Goal: Navigation & Orientation: Find specific page/section

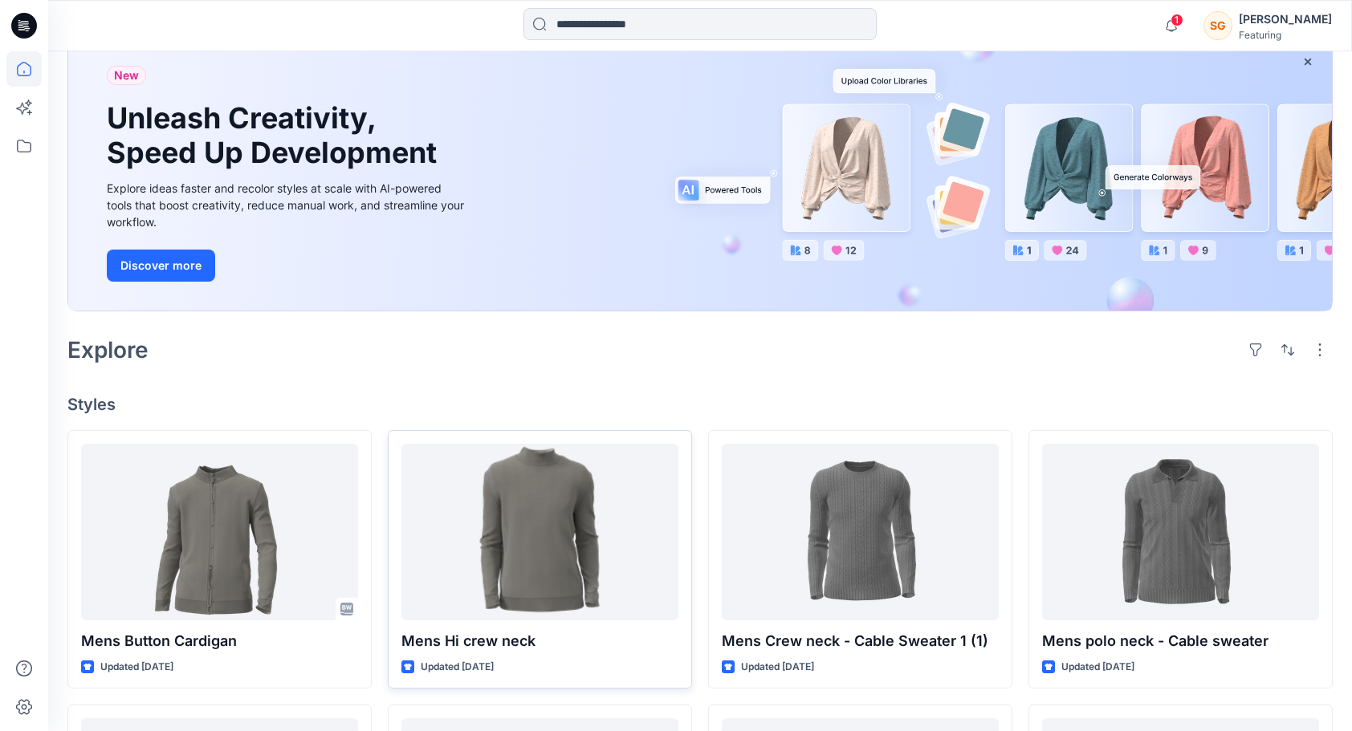
scroll to position [161, 0]
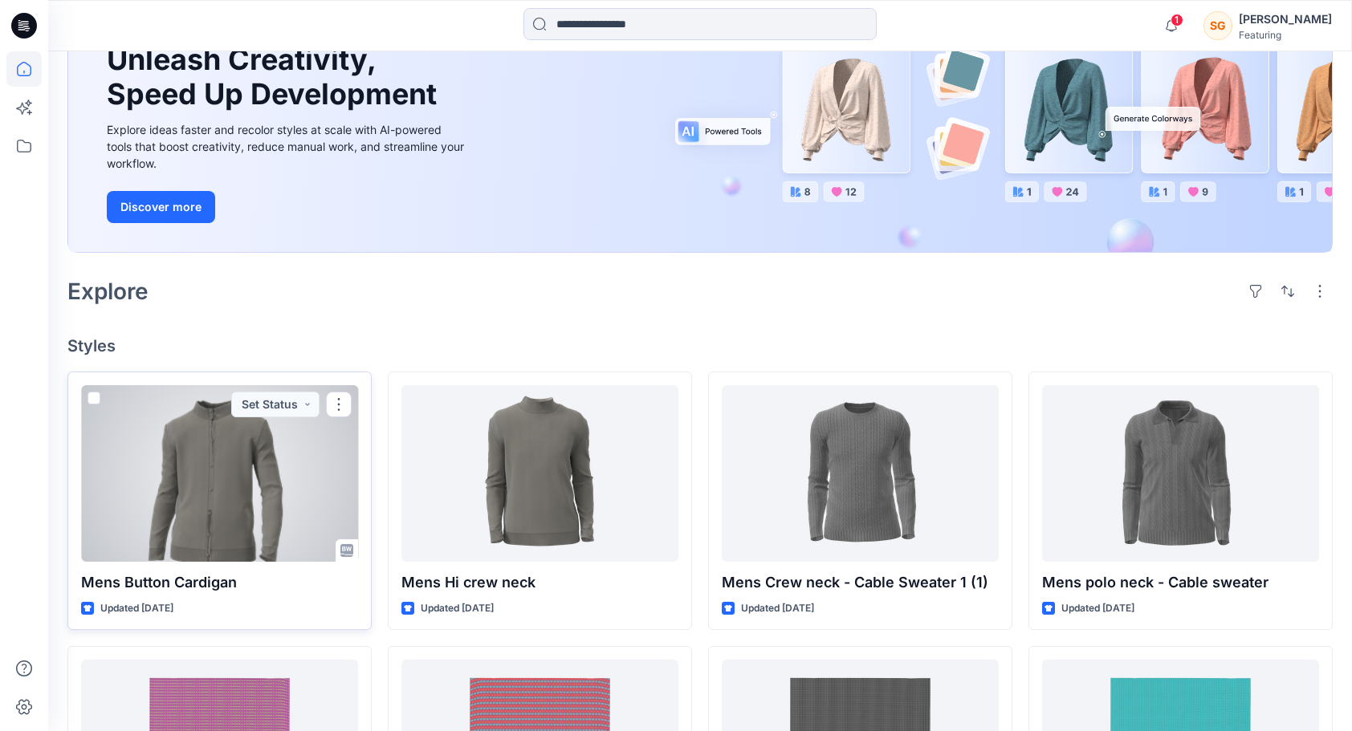
click at [206, 461] on div at bounding box center [219, 473] width 277 height 177
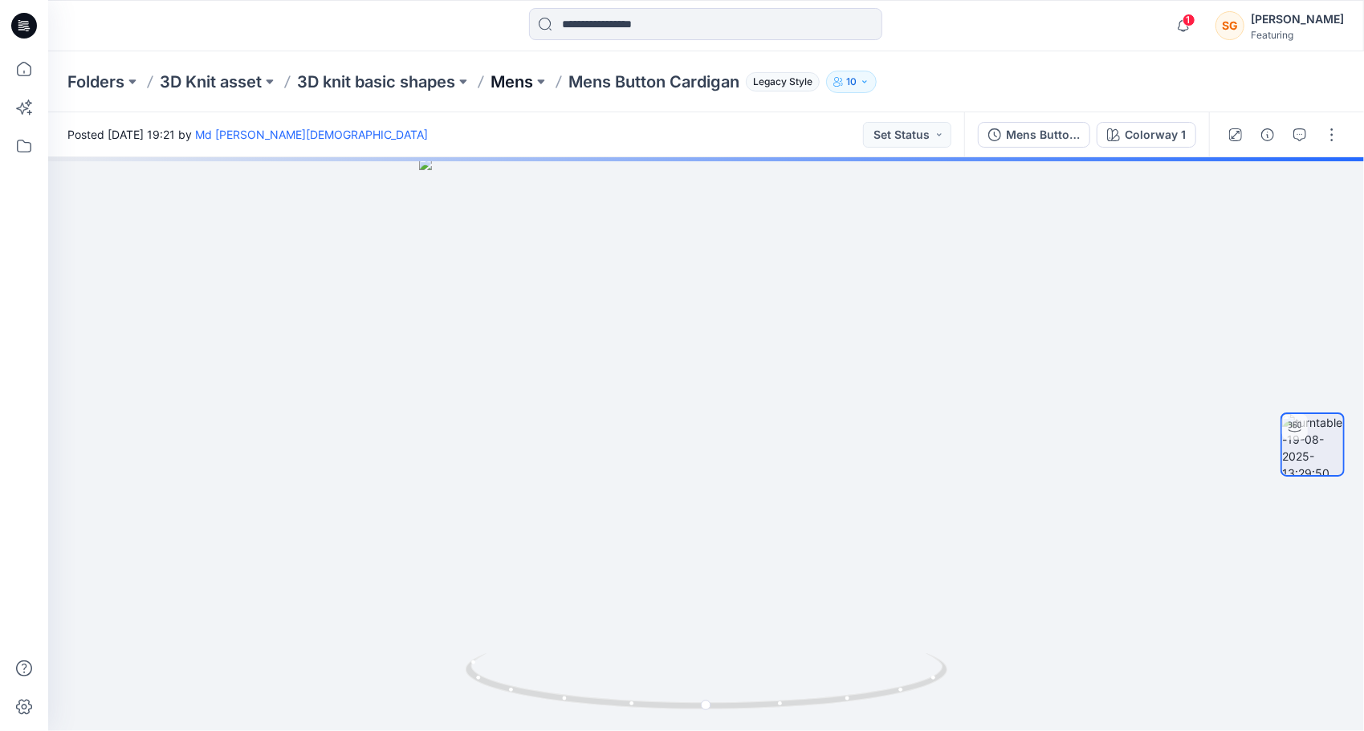
click at [515, 77] on p "Mens" at bounding box center [512, 82] width 43 height 22
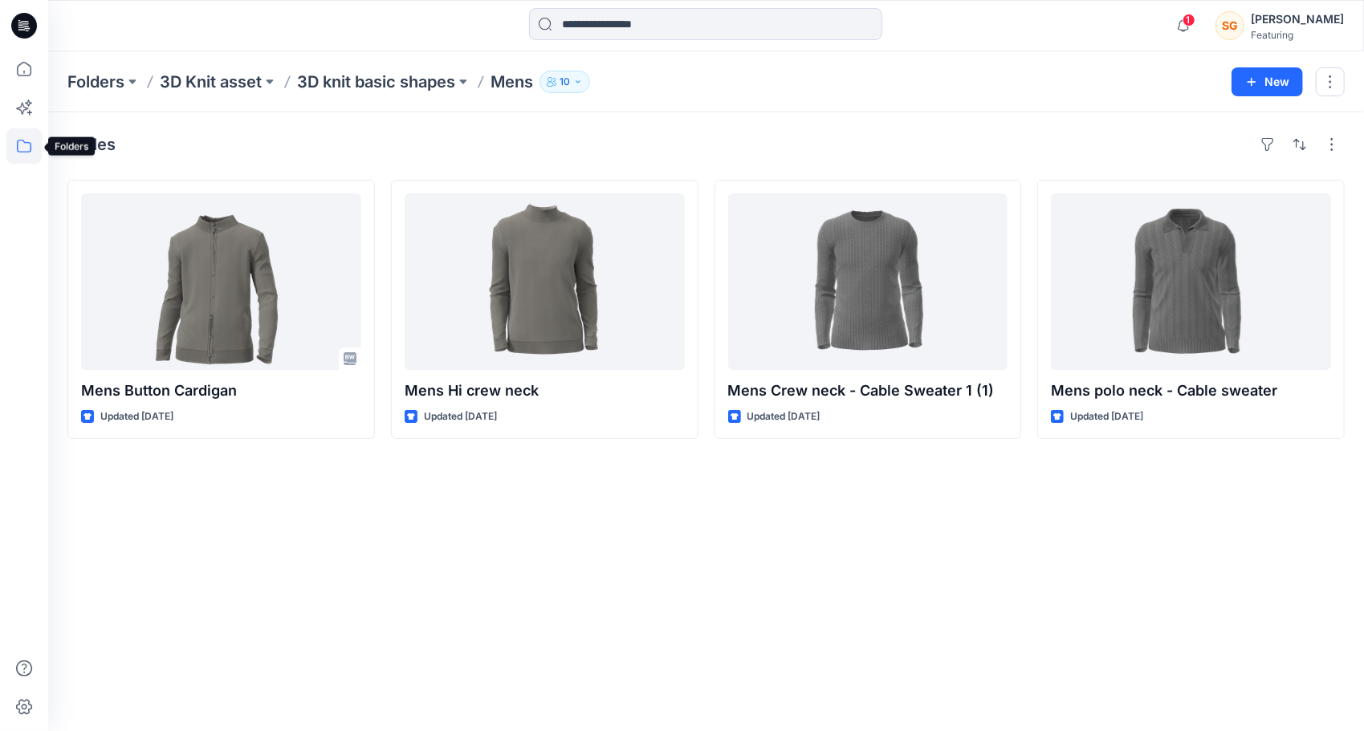
click at [11, 148] on icon at bounding box center [23, 145] width 35 height 35
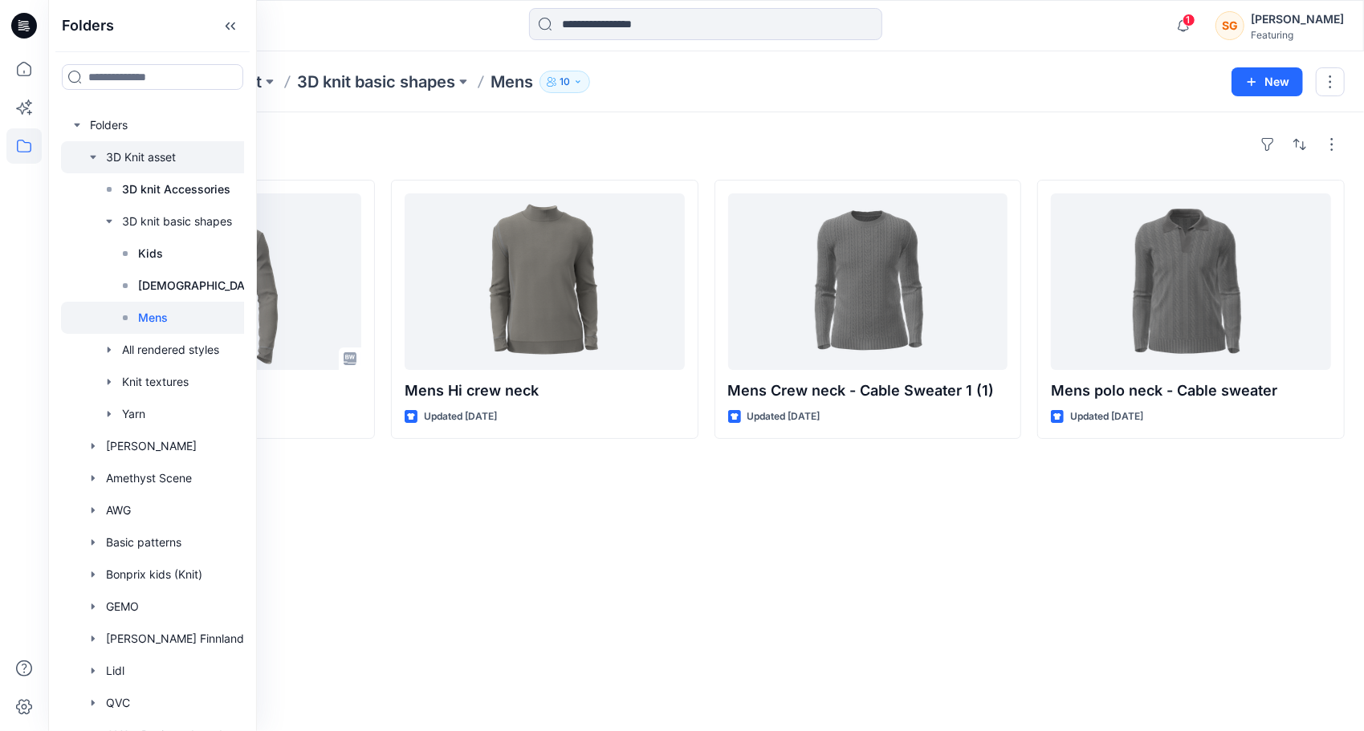
click at [151, 155] on div at bounding box center [172, 157] width 223 height 32
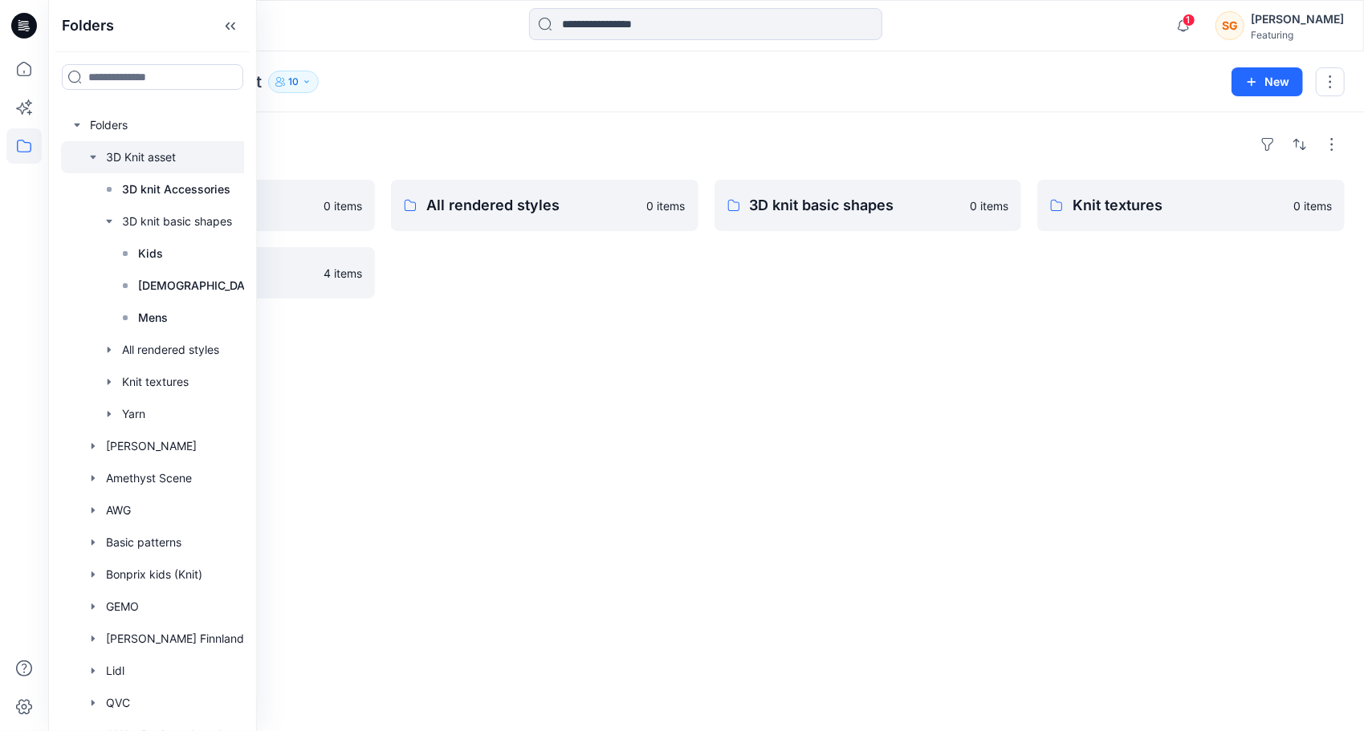
click at [157, 153] on div at bounding box center [172, 157] width 223 height 32
click at [105, 126] on div at bounding box center [172, 125] width 223 height 32
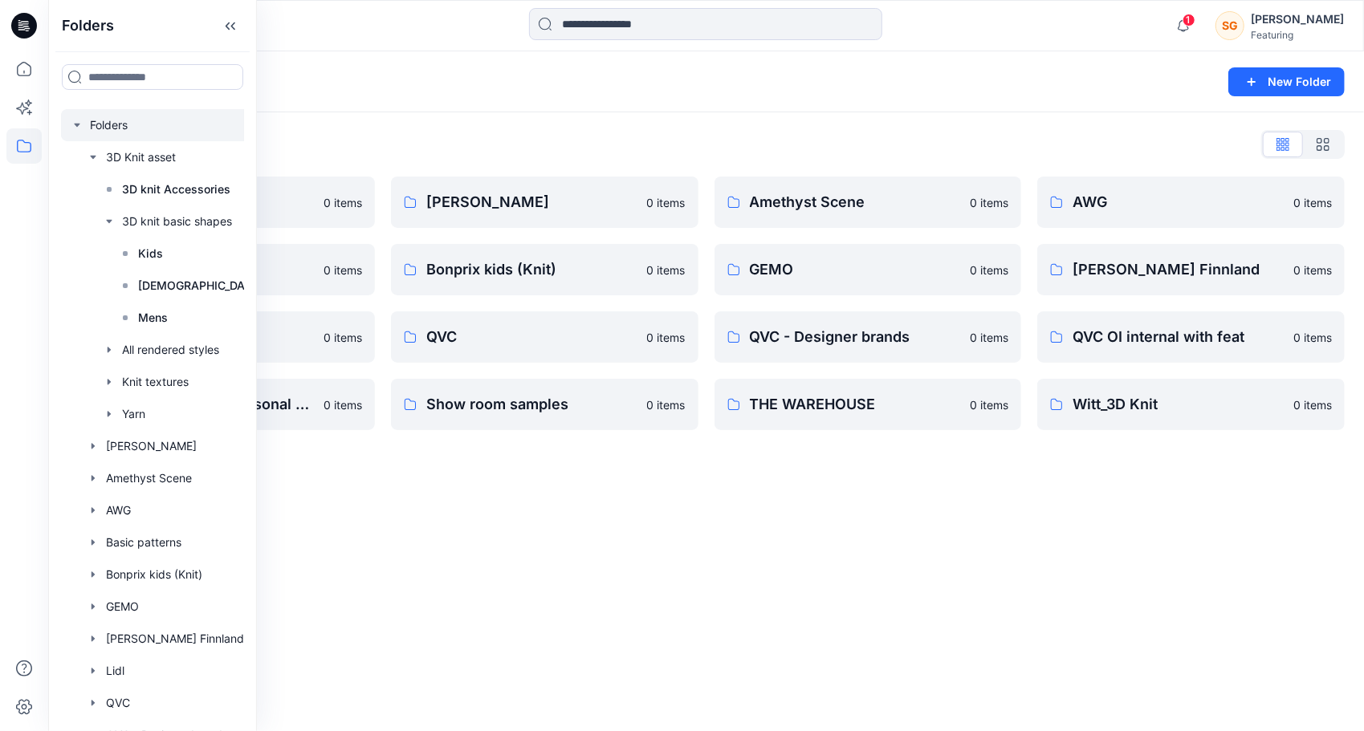
click at [596, 591] on div "Folders New Folder Folders List 3D Knit asset 0 items Basic patterns 0 items Li…" at bounding box center [706, 391] width 1316 height 680
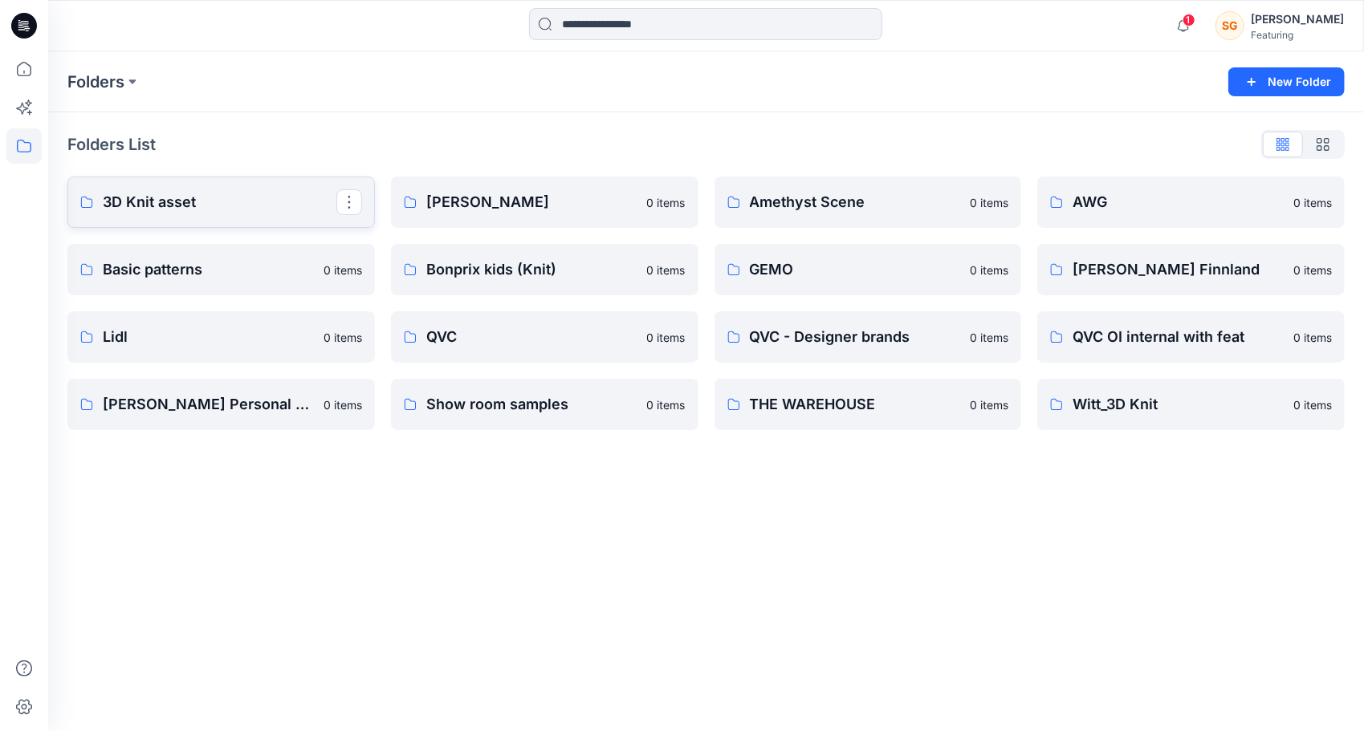
click at [193, 221] on link "3D Knit asset" at bounding box center [221, 202] width 308 height 51
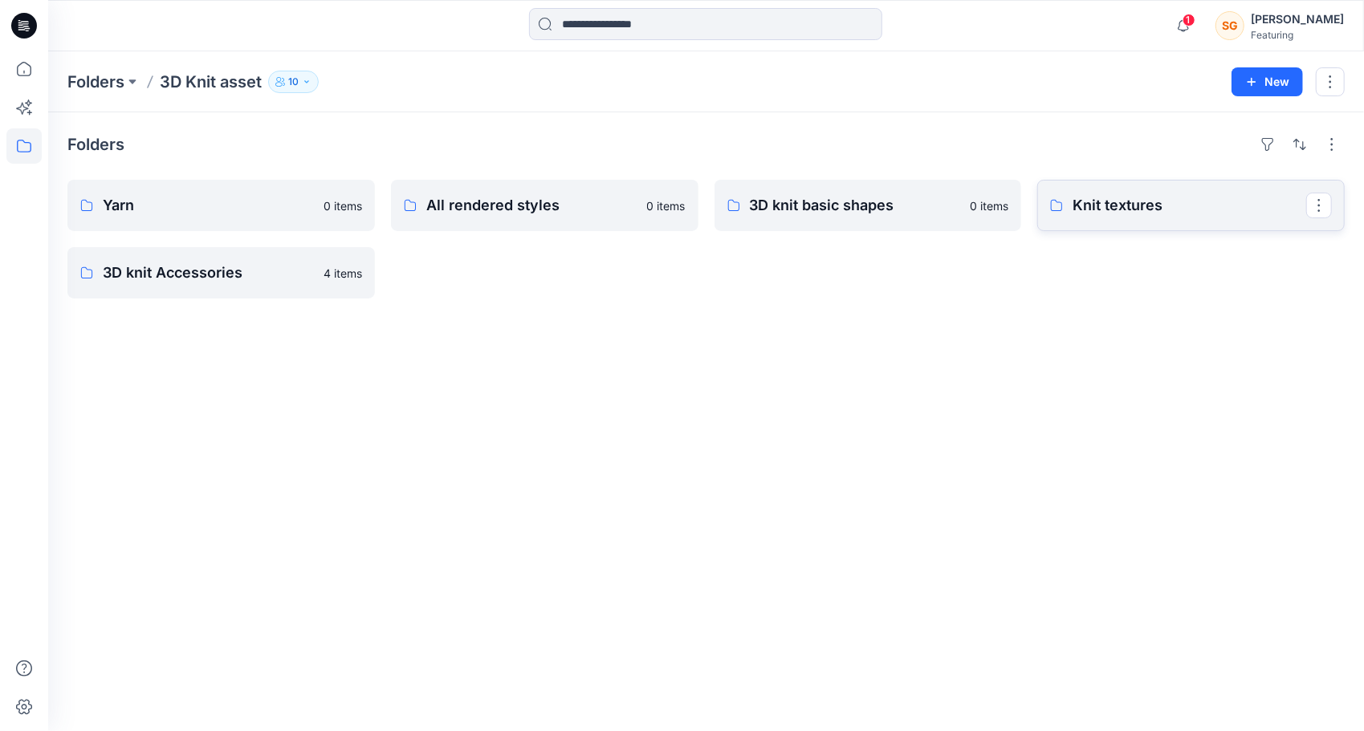
click at [1120, 218] on link "Knit textures" at bounding box center [1191, 205] width 308 height 51
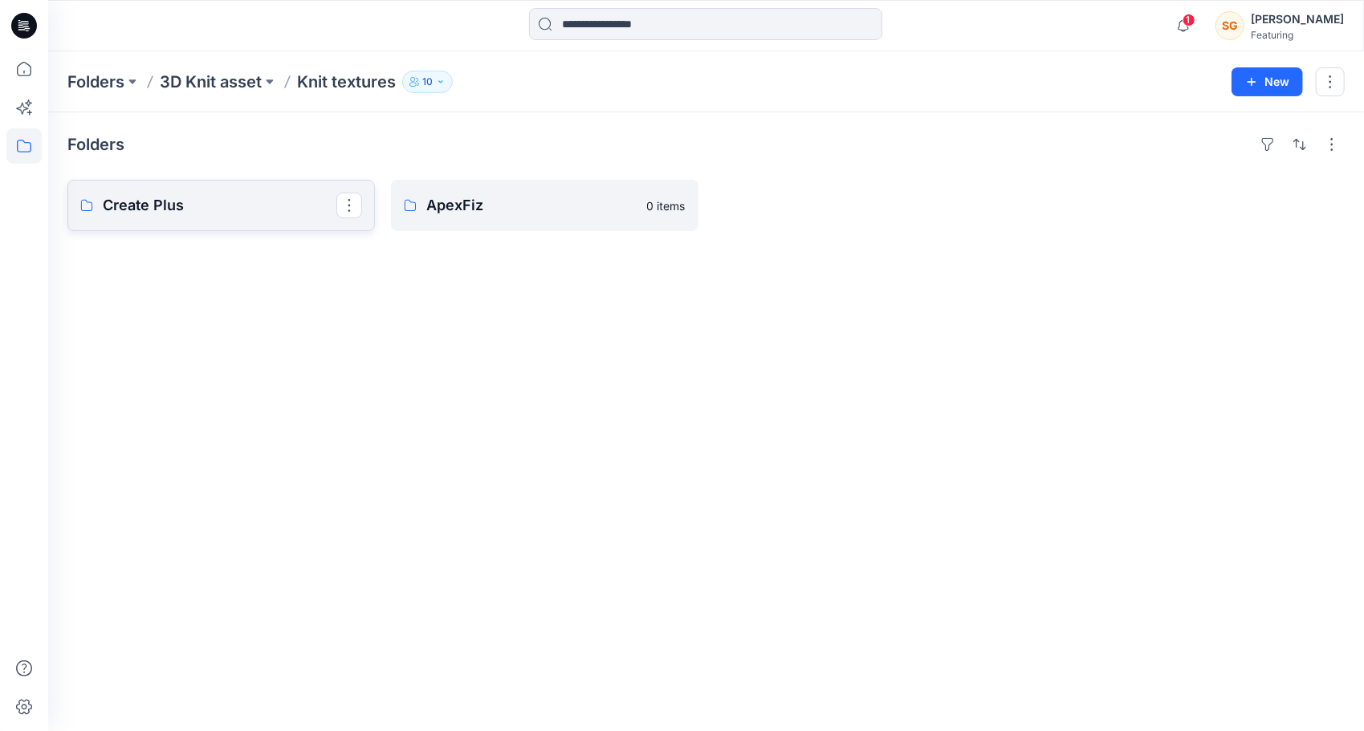
click at [175, 214] on p "Create Plus" at bounding box center [220, 205] width 234 height 22
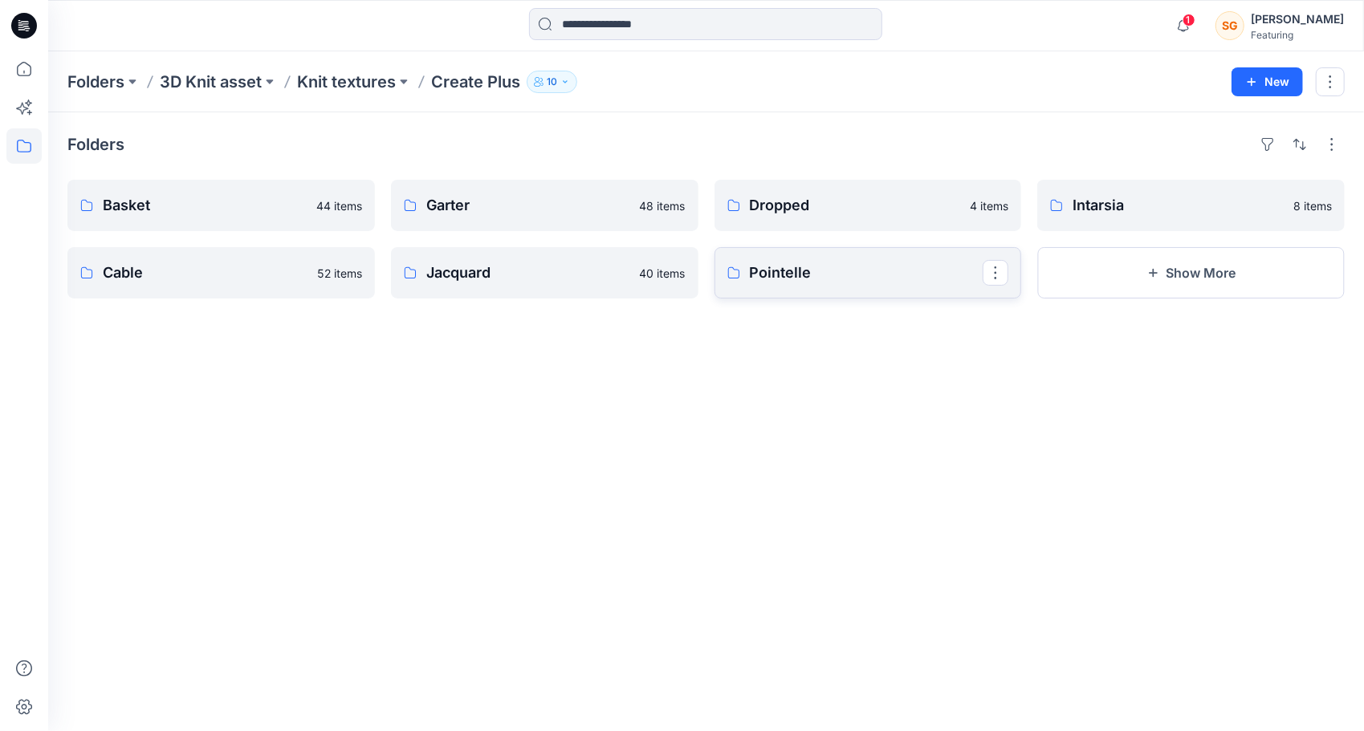
click at [902, 273] on p "Pointelle" at bounding box center [867, 273] width 234 height 22
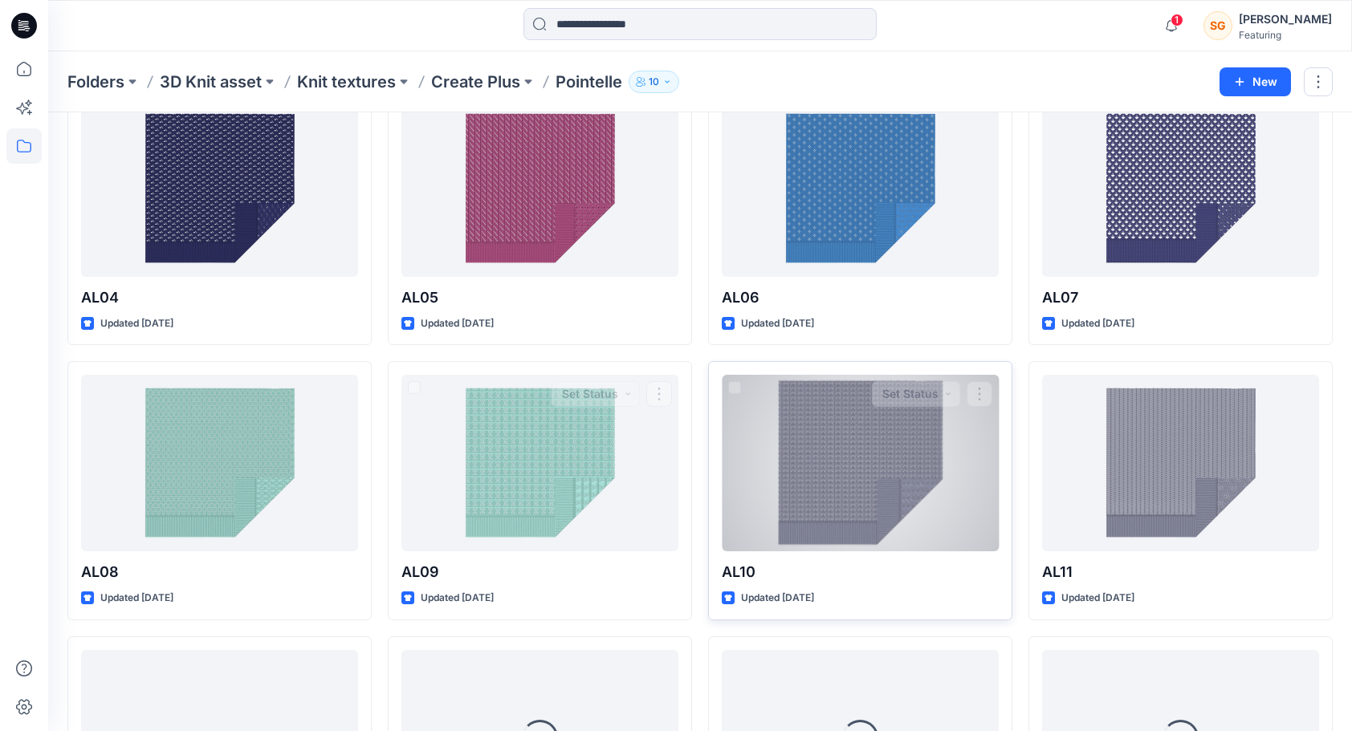
scroll to position [813, 0]
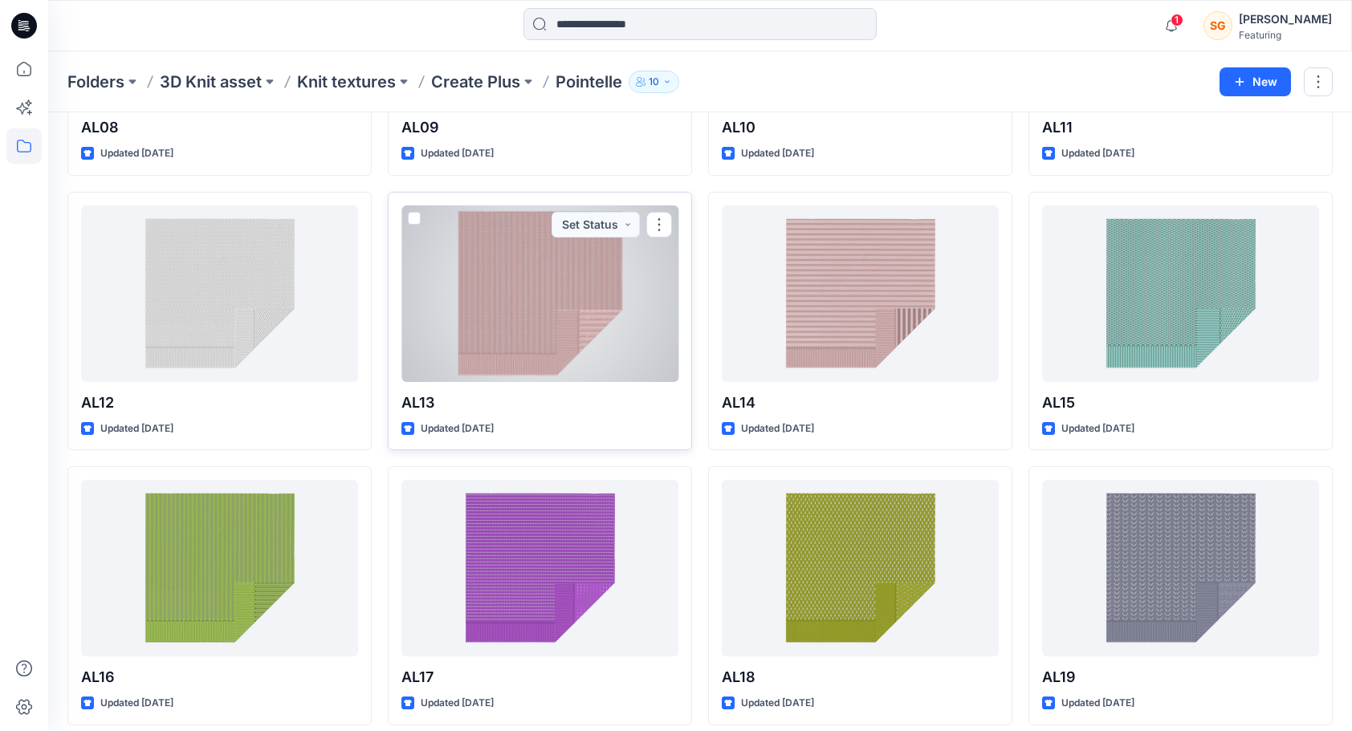
click at [532, 310] on div at bounding box center [539, 294] width 277 height 177
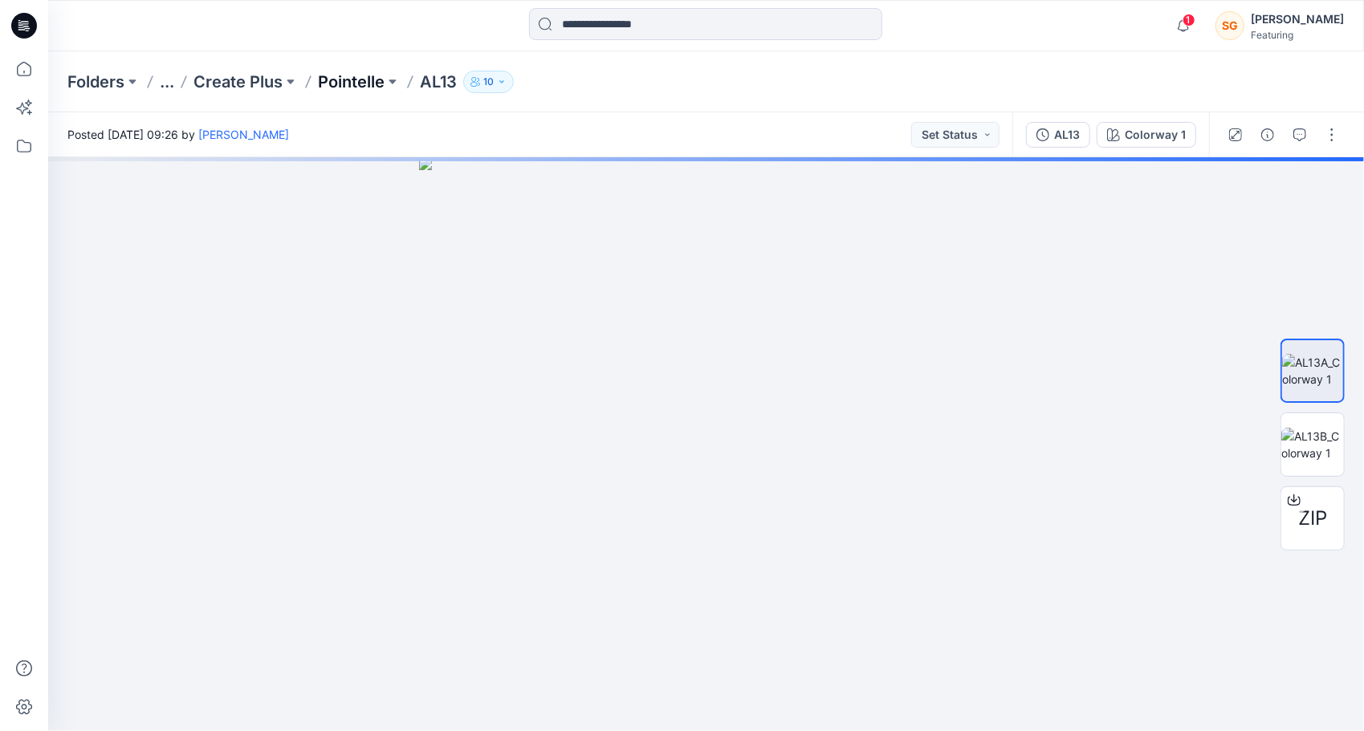
click at [348, 84] on p "Pointelle" at bounding box center [351, 82] width 67 height 22
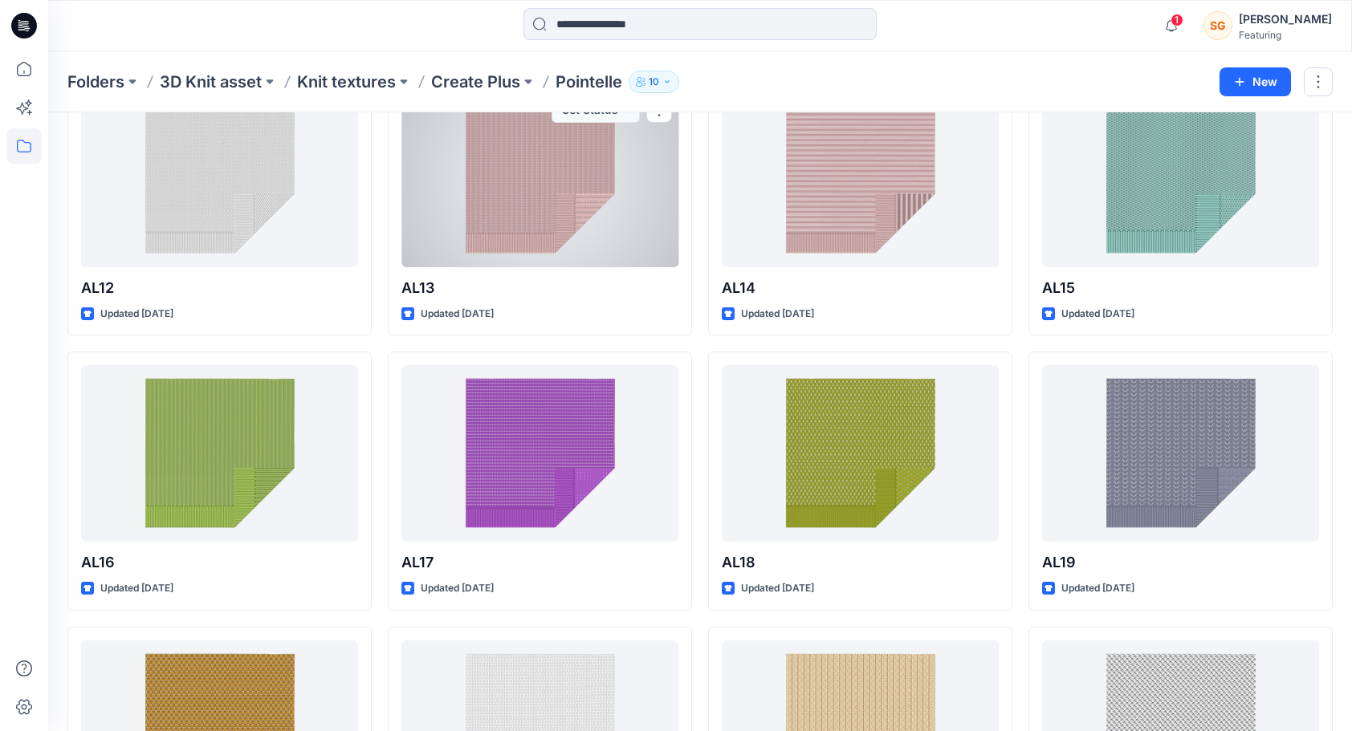
scroll to position [963, 0]
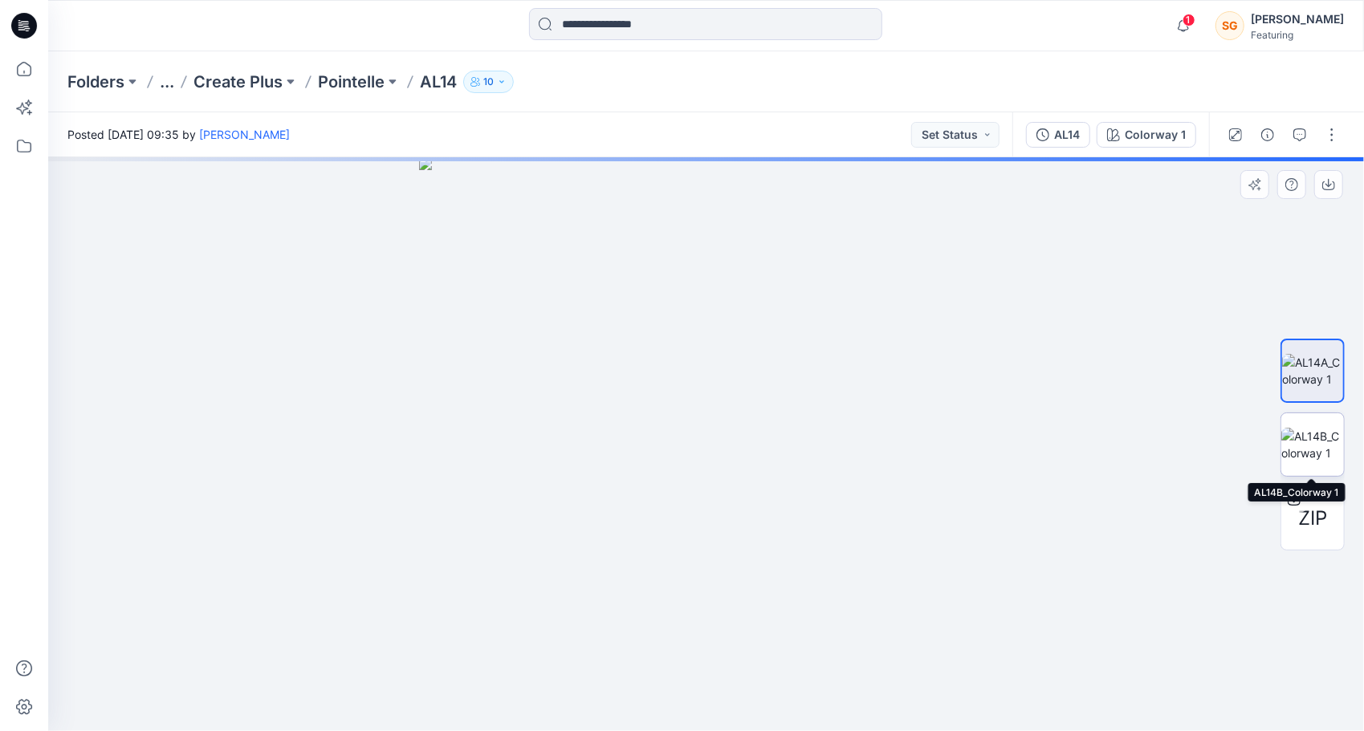
click at [1317, 428] on img at bounding box center [1312, 445] width 63 height 34
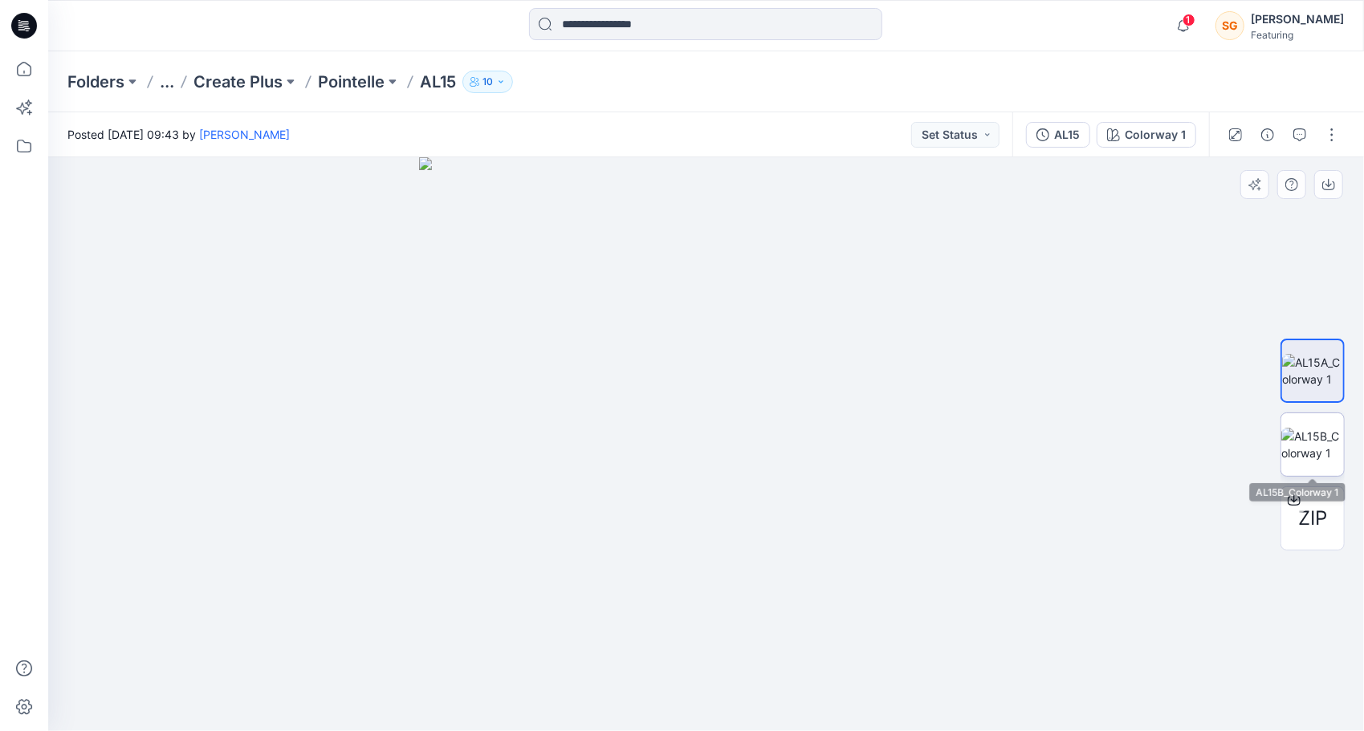
click at [1314, 446] on img at bounding box center [1312, 445] width 63 height 34
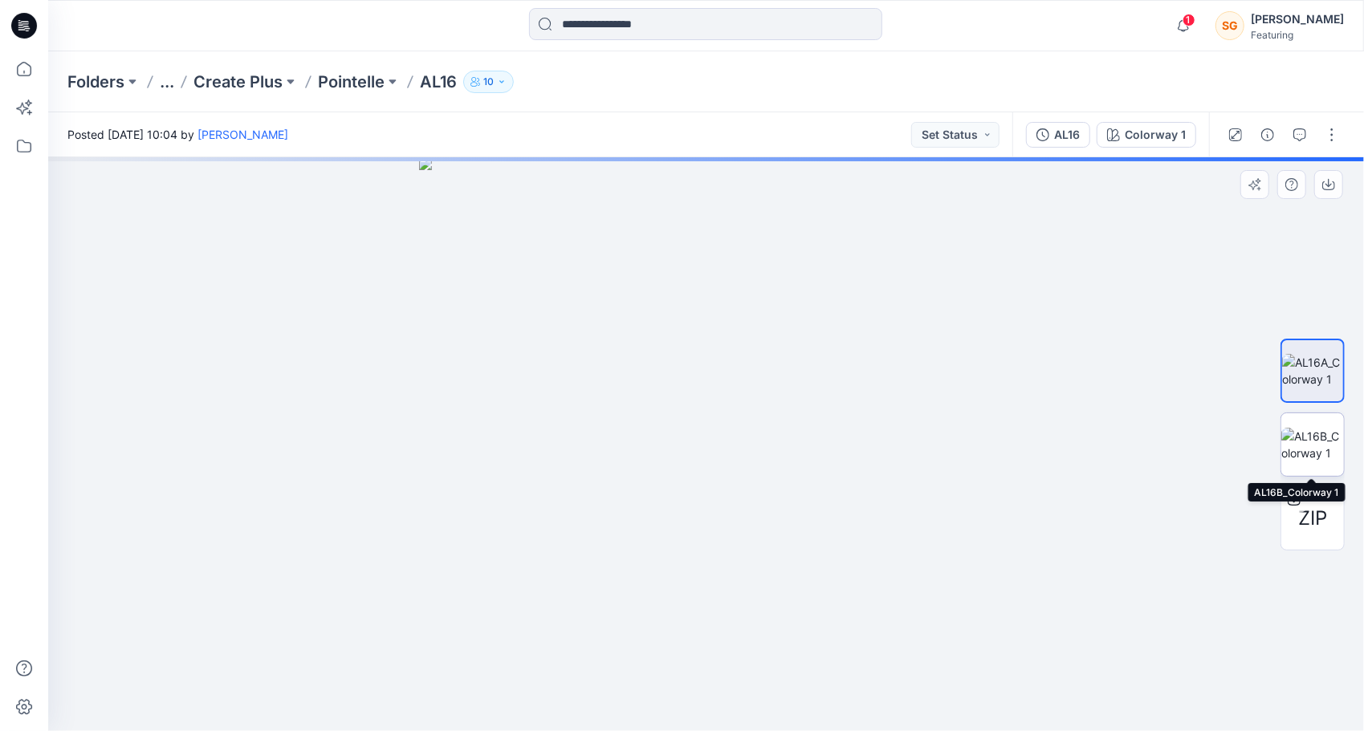
click at [1321, 437] on img at bounding box center [1312, 445] width 63 height 34
click at [1307, 428] on img at bounding box center [1312, 445] width 63 height 34
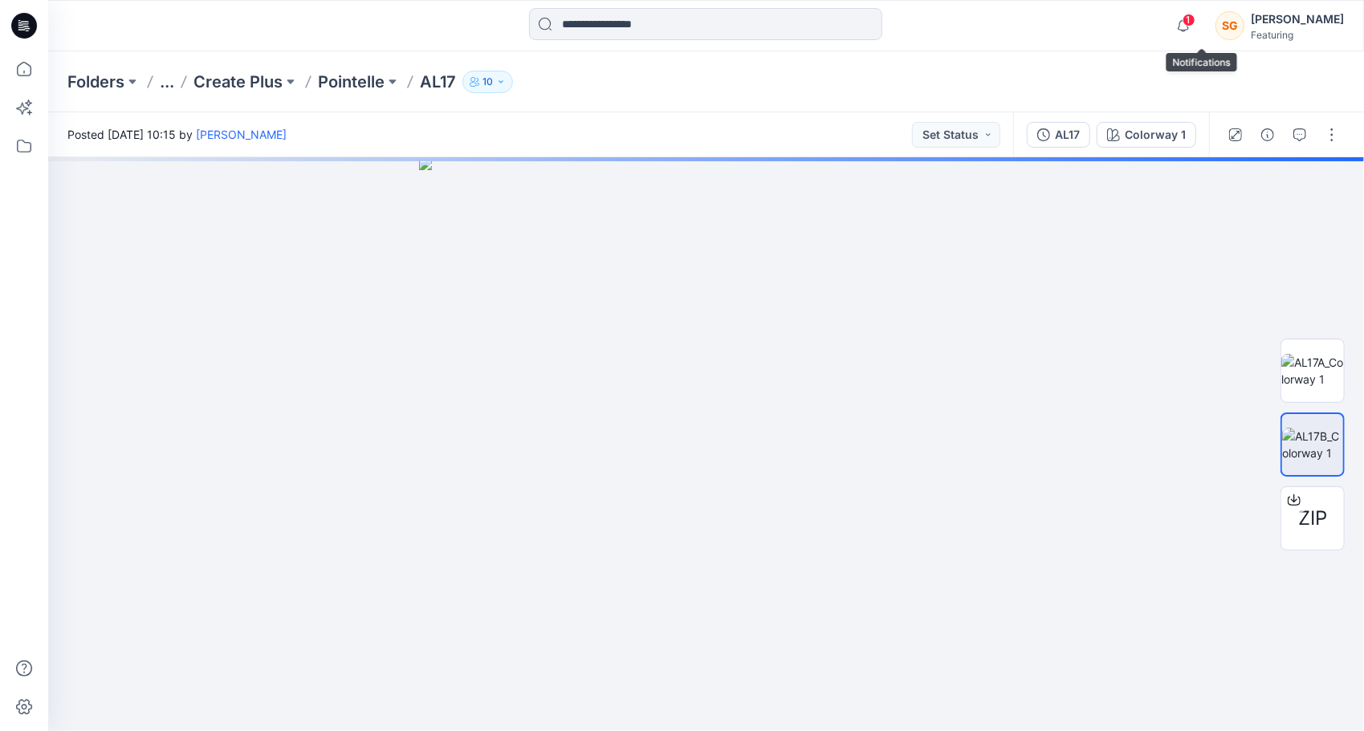
click at [1196, 16] on span "1" at bounding box center [1189, 20] width 13 height 13
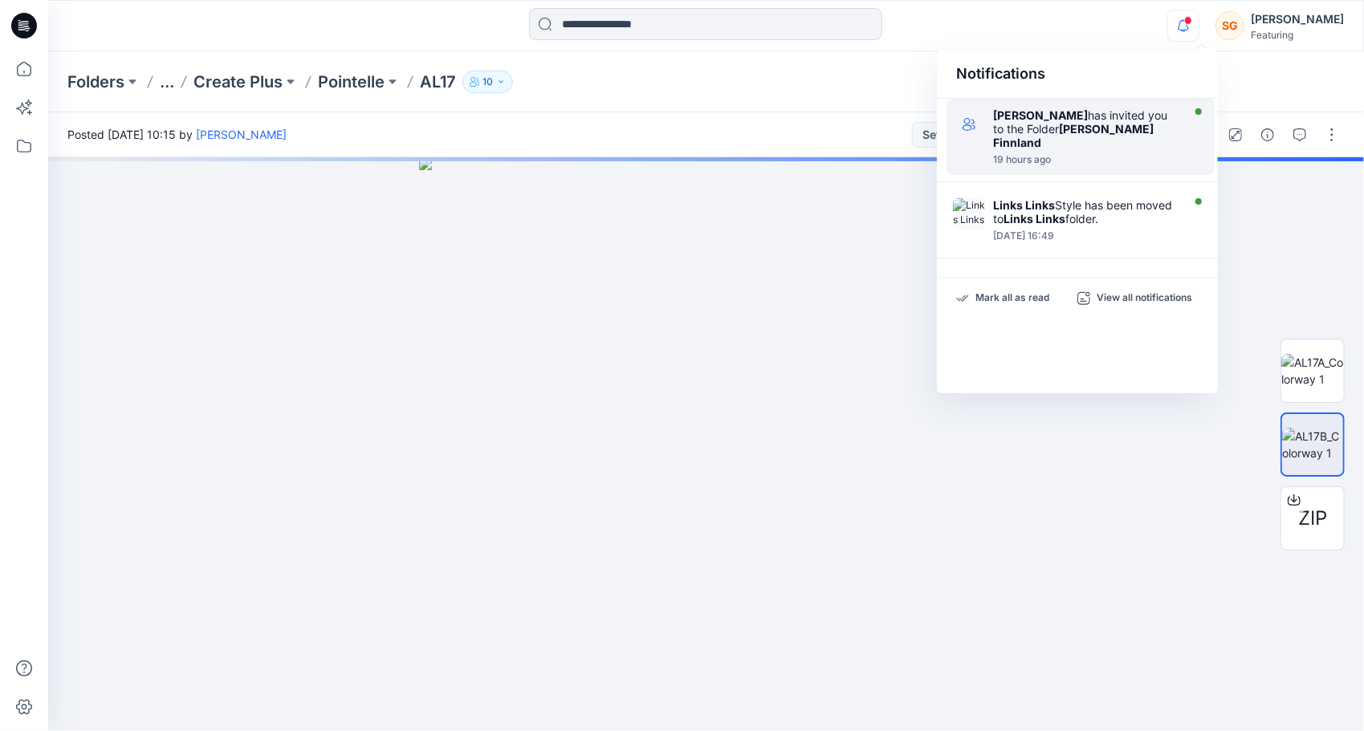
click at [1114, 138] on div "[PERSON_NAME] has invited you to the Folder [PERSON_NAME] [GEOGRAPHIC_DATA] 19 …" at bounding box center [1089, 136] width 193 height 57
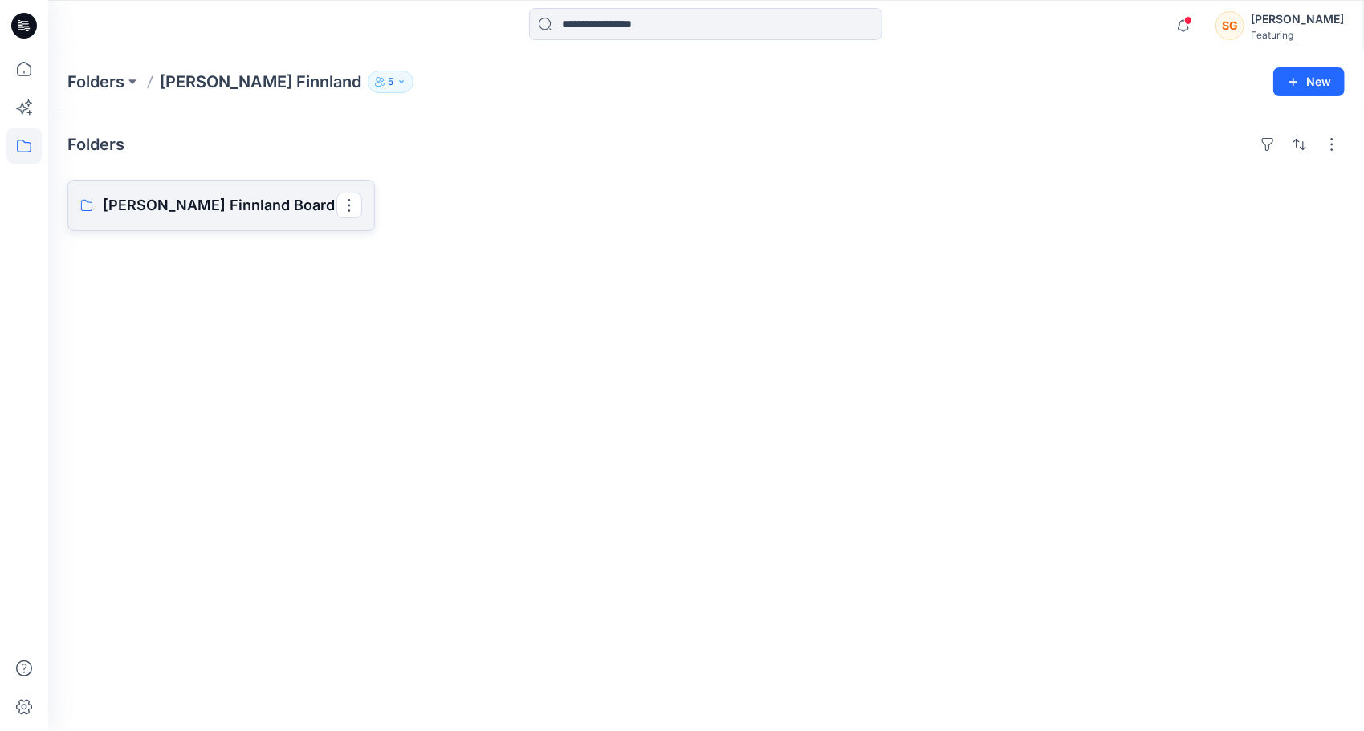
click at [215, 213] on p "[PERSON_NAME] Finnland Board" at bounding box center [220, 205] width 234 height 22
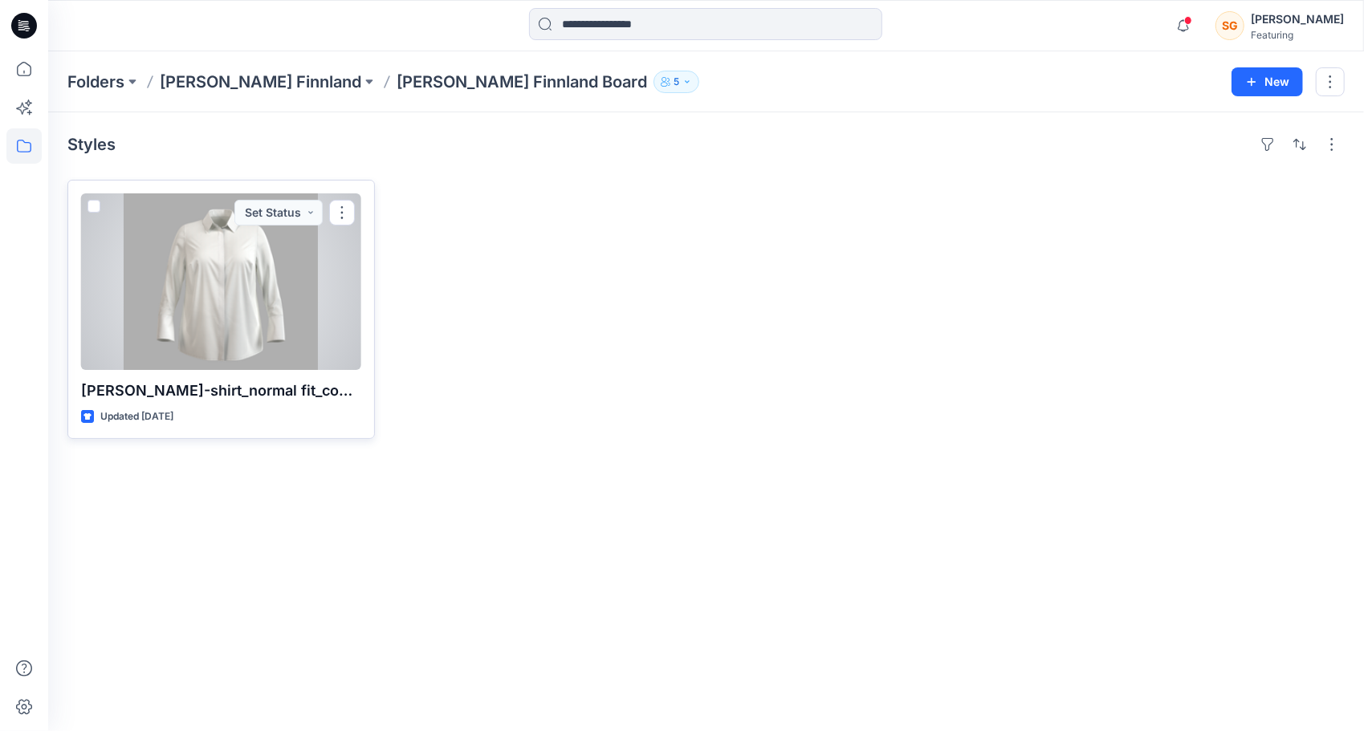
click at [220, 259] on div at bounding box center [221, 281] width 280 height 177
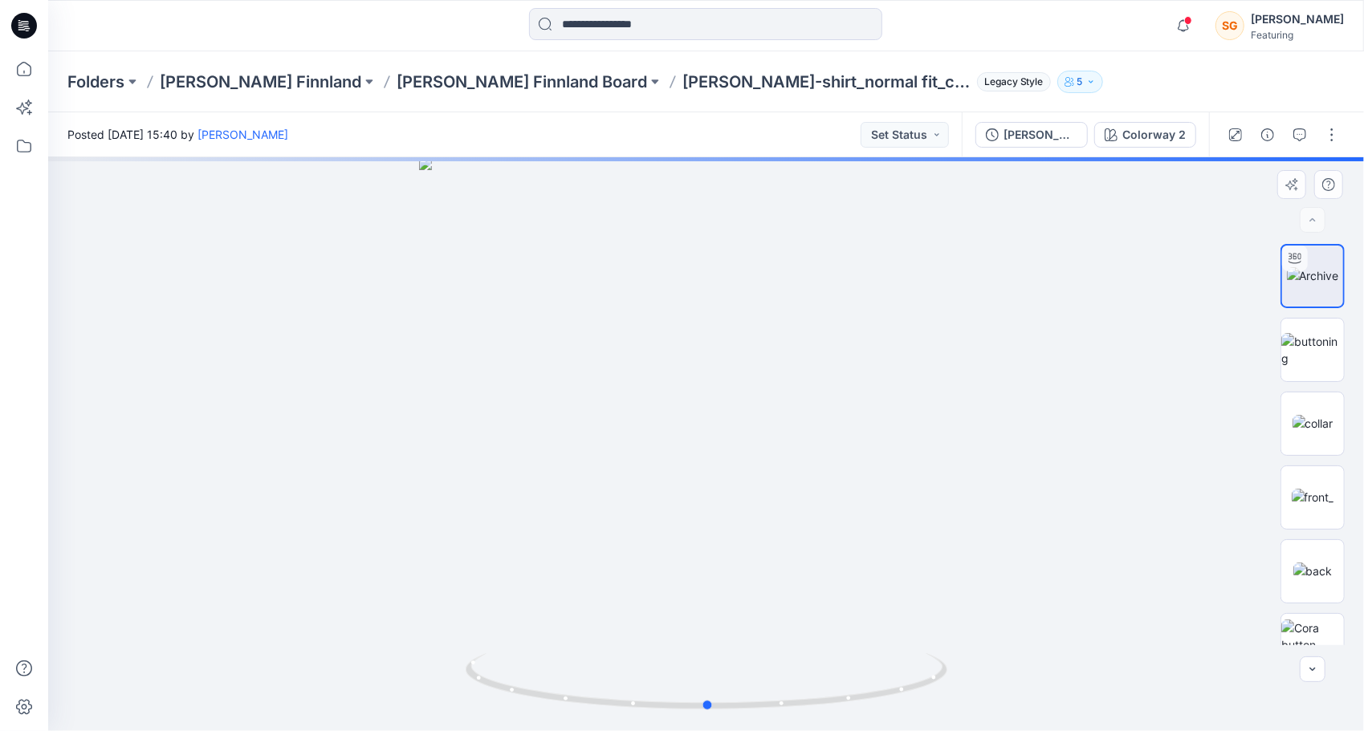
drag, startPoint x: 878, startPoint y: 389, endPoint x: 414, endPoint y: 421, distance: 465.2
click at [399, 409] on div at bounding box center [706, 444] width 1316 height 574
drag, startPoint x: 681, startPoint y: 490, endPoint x: 577, endPoint y: 496, distance: 103.8
click at [577, 496] on div at bounding box center [706, 444] width 1316 height 574
drag, startPoint x: 731, startPoint y: 491, endPoint x: 540, endPoint y: 510, distance: 191.3
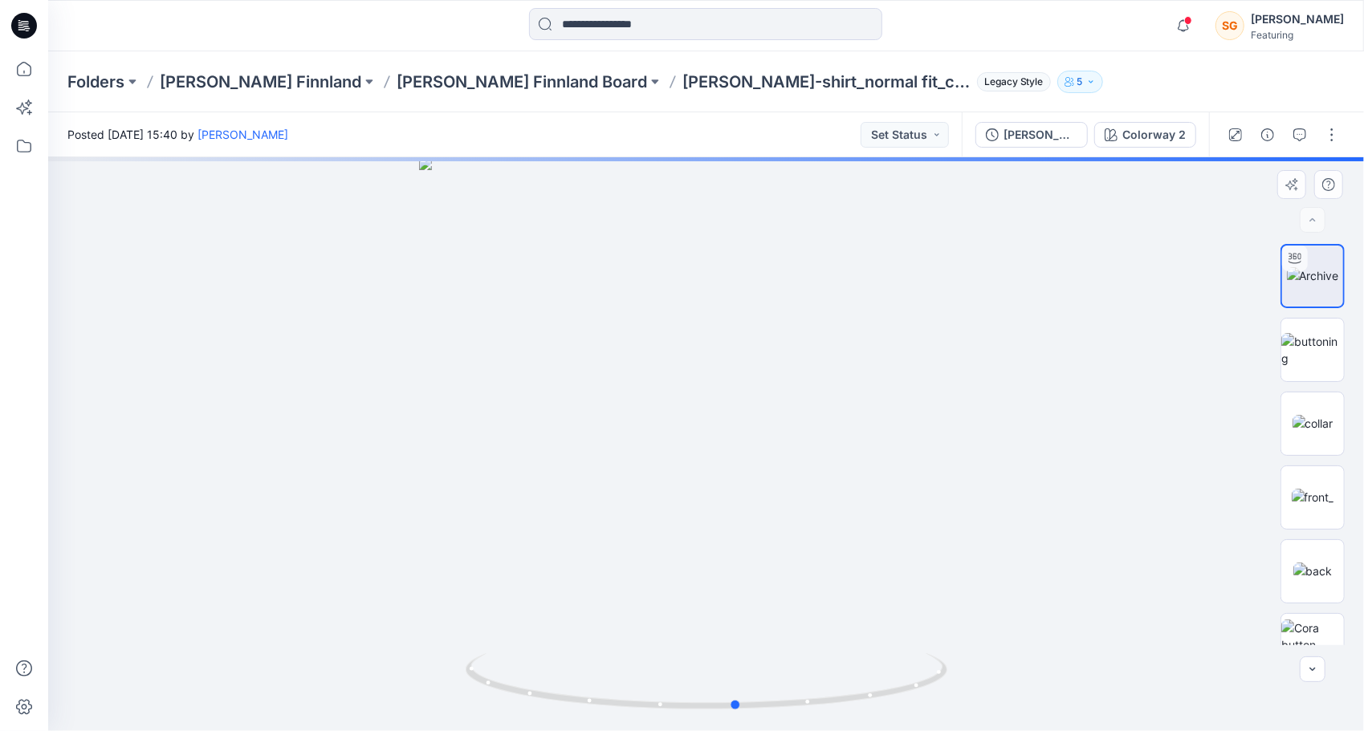
click at [540, 510] on div at bounding box center [706, 444] width 1316 height 574
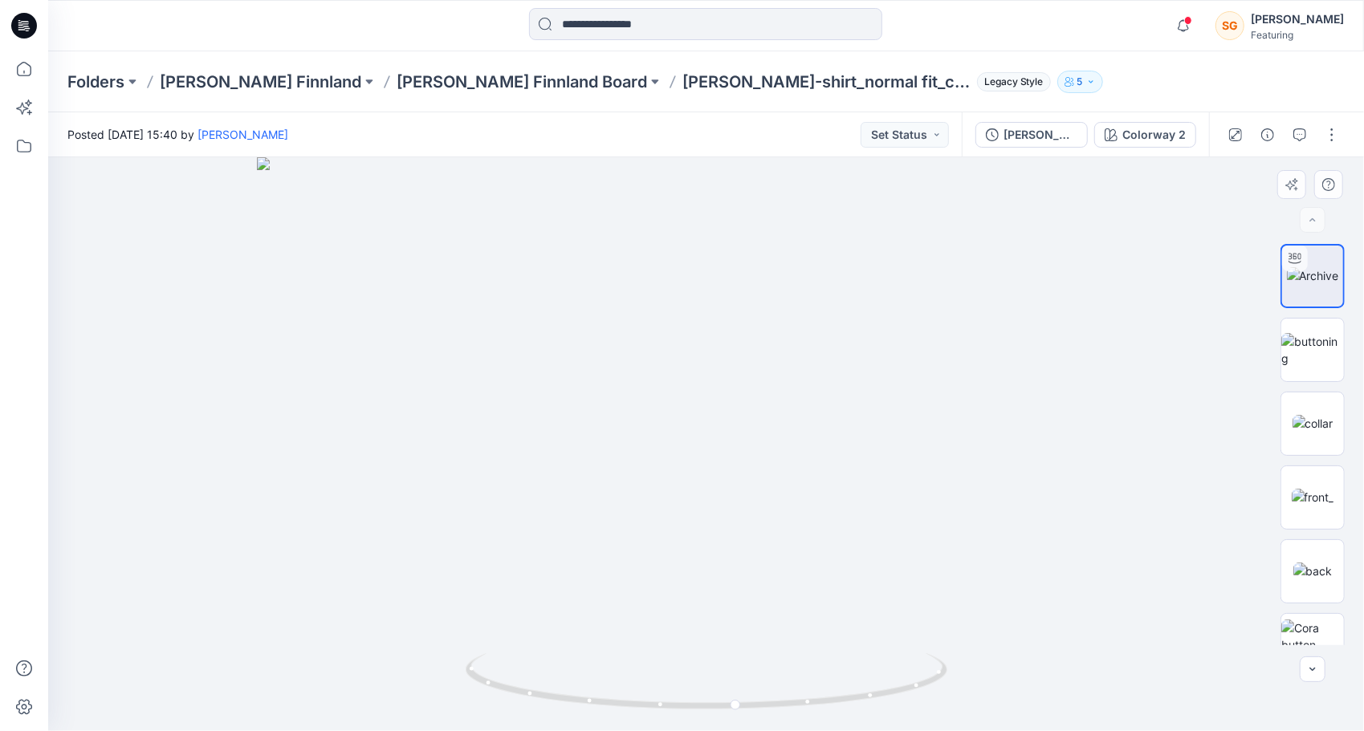
drag, startPoint x: 719, startPoint y: 323, endPoint x: 726, endPoint y: 530, distance: 207.2
click at [726, 530] on img at bounding box center [706, 444] width 898 height 574
click at [1289, 355] on img at bounding box center [1312, 350] width 63 height 34
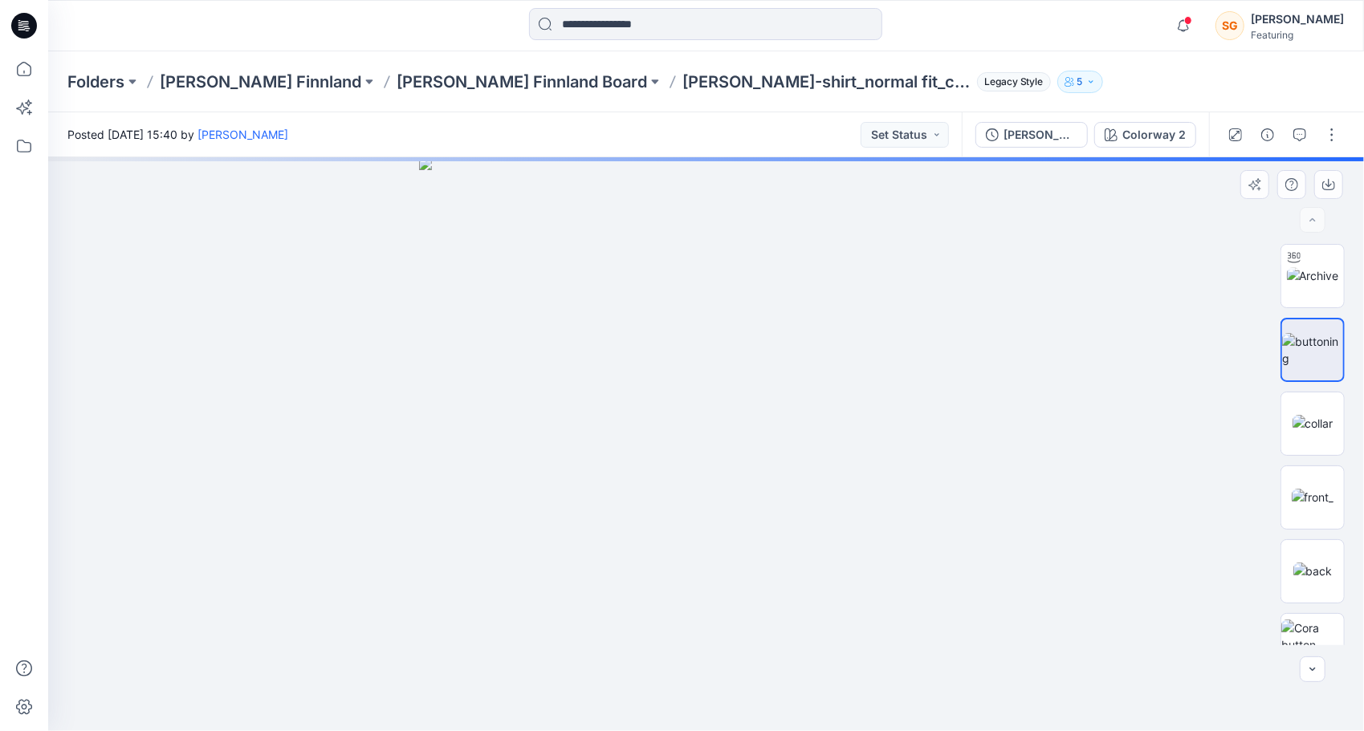
drag, startPoint x: 845, startPoint y: 266, endPoint x: 832, endPoint y: 544, distance: 278.9
click at [832, 544] on img at bounding box center [706, 444] width 574 height 574
click at [1317, 501] on img at bounding box center [1313, 497] width 43 height 17
click at [1057, 82] on button "5" at bounding box center [1080, 82] width 46 height 22
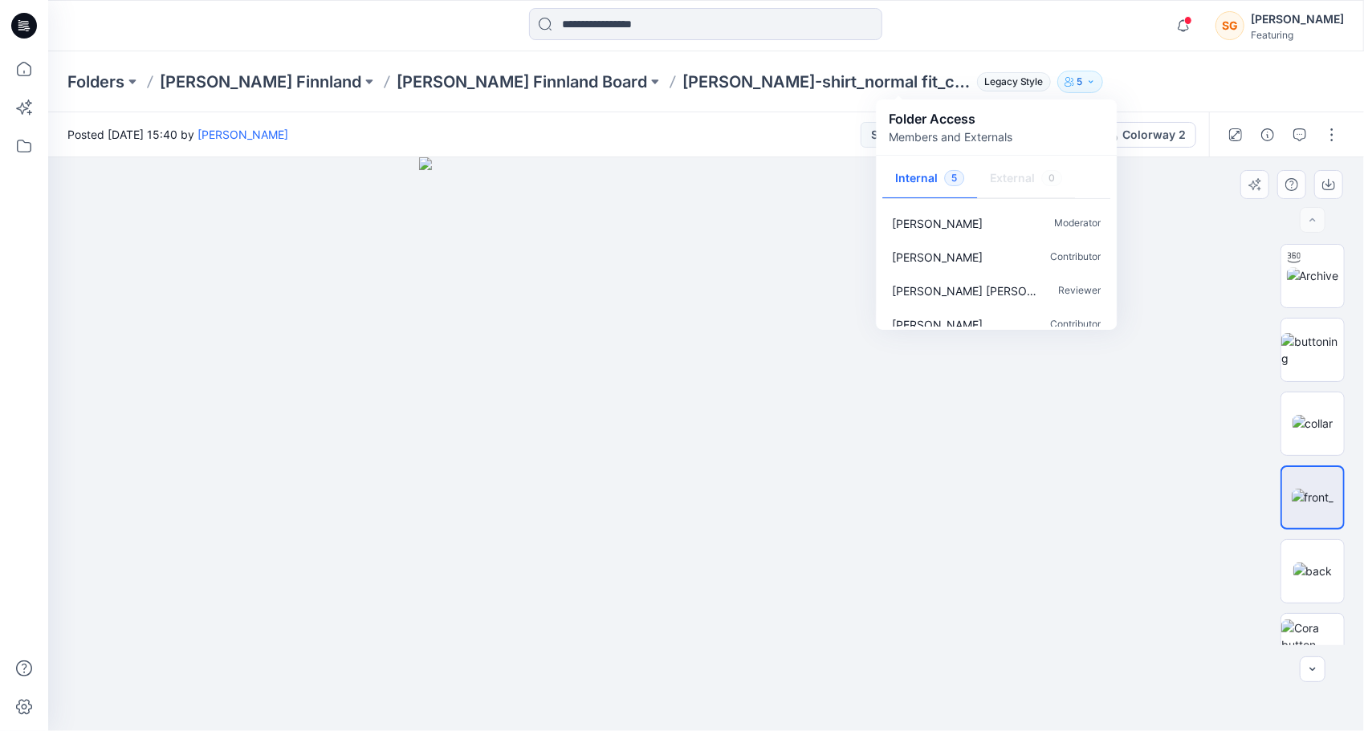
click at [1043, 503] on div at bounding box center [706, 444] width 1316 height 574
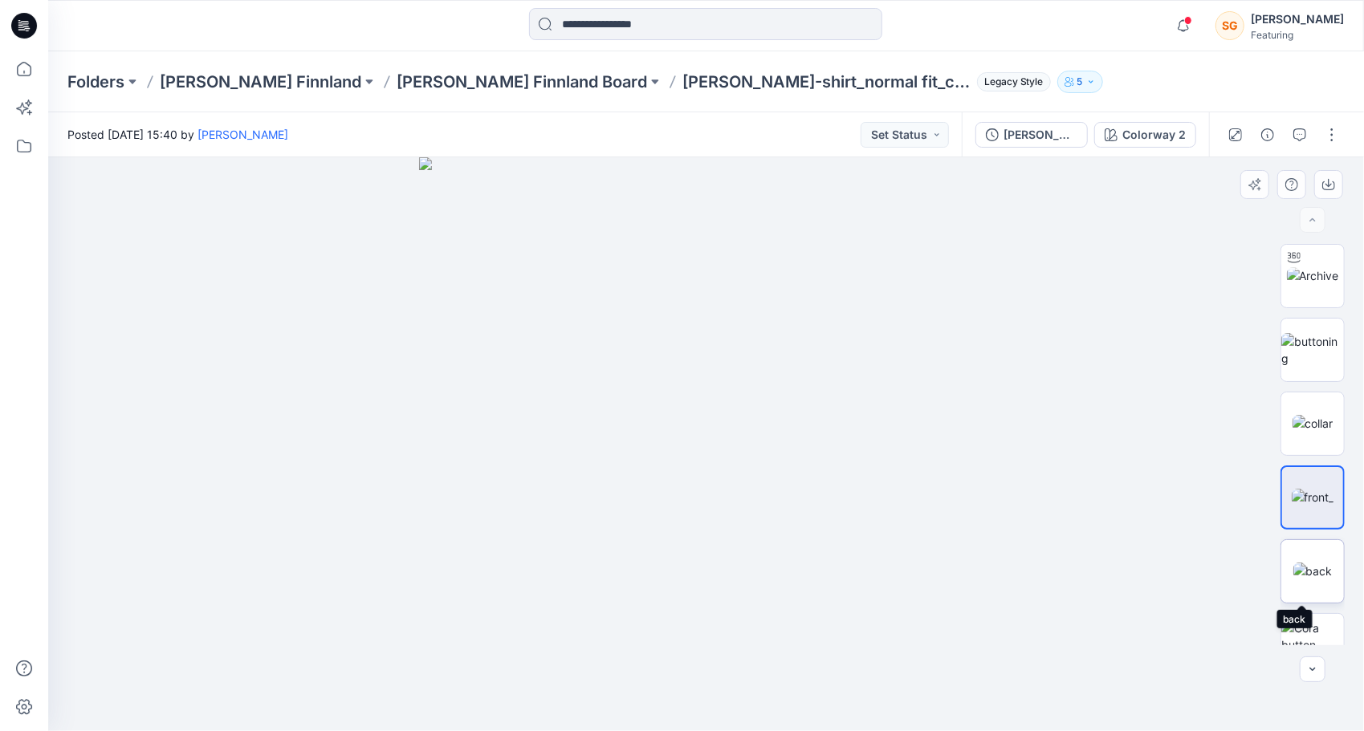
click at [1315, 574] on img at bounding box center [1312, 571] width 39 height 17
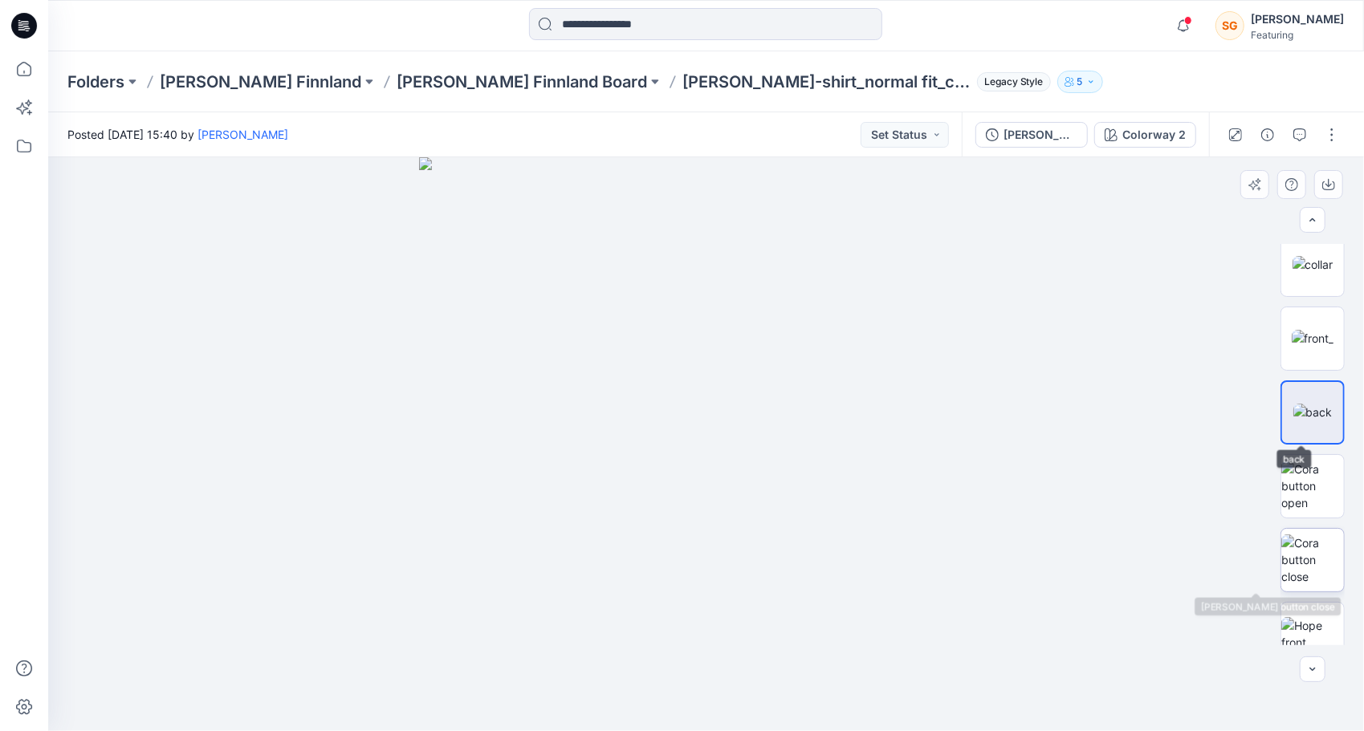
scroll to position [161, 0]
click at [1307, 459] on img at bounding box center [1312, 484] width 63 height 51
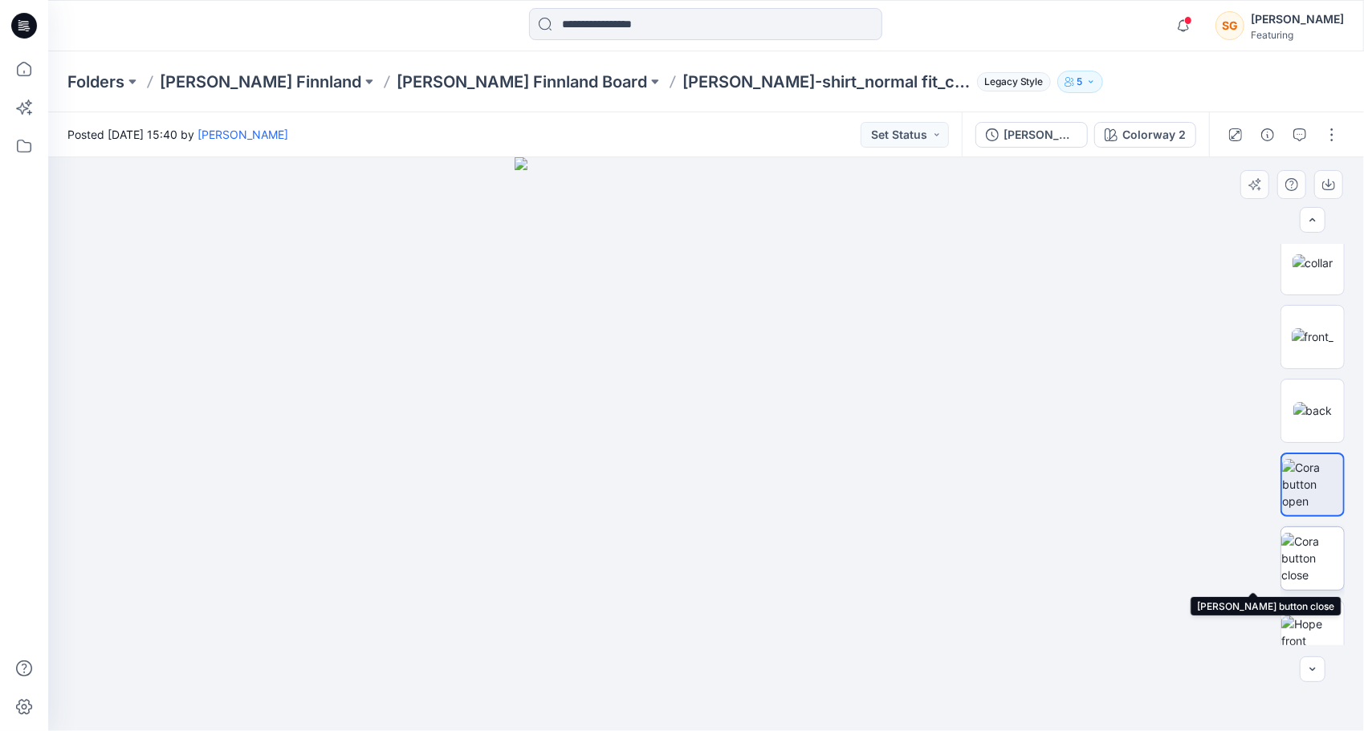
click at [1329, 546] on img at bounding box center [1312, 558] width 63 height 51
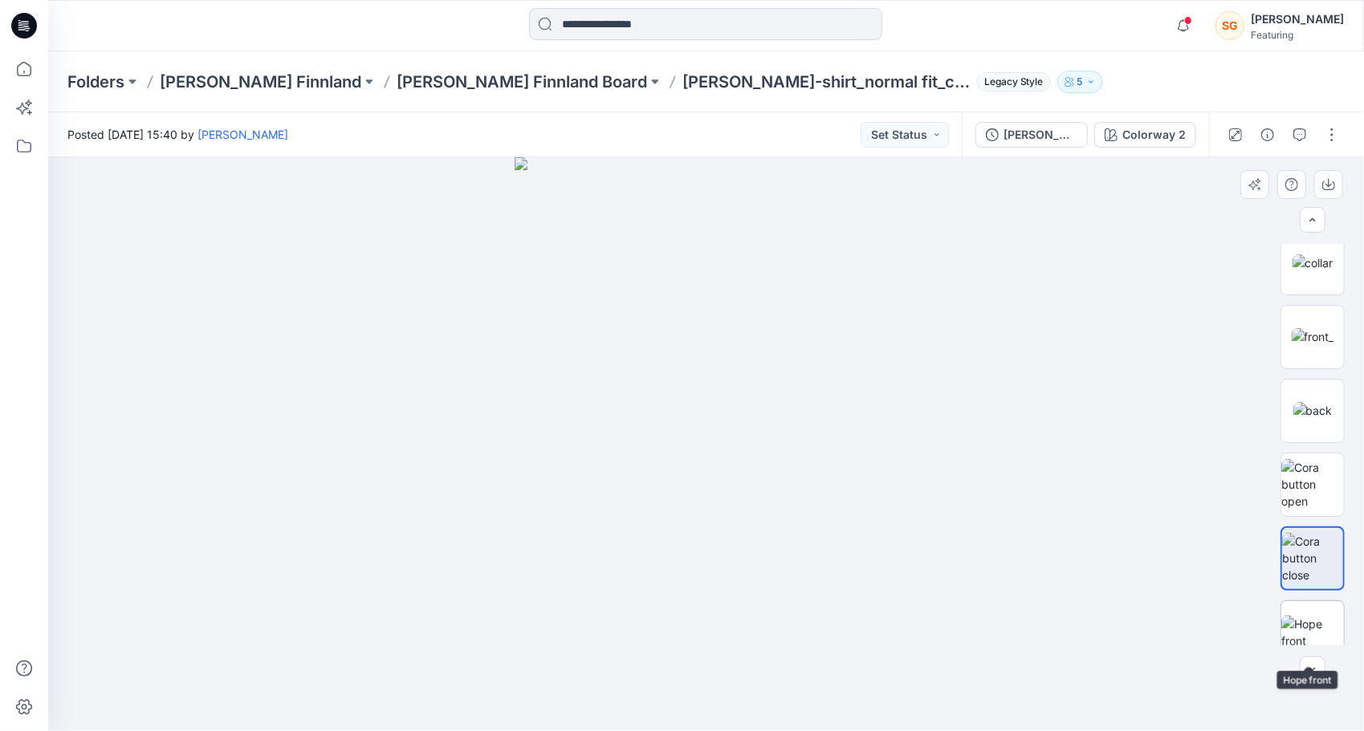
click at [1316, 644] on img at bounding box center [1312, 633] width 63 height 34
click at [196, 84] on p "[PERSON_NAME] Finnland" at bounding box center [261, 82] width 202 height 22
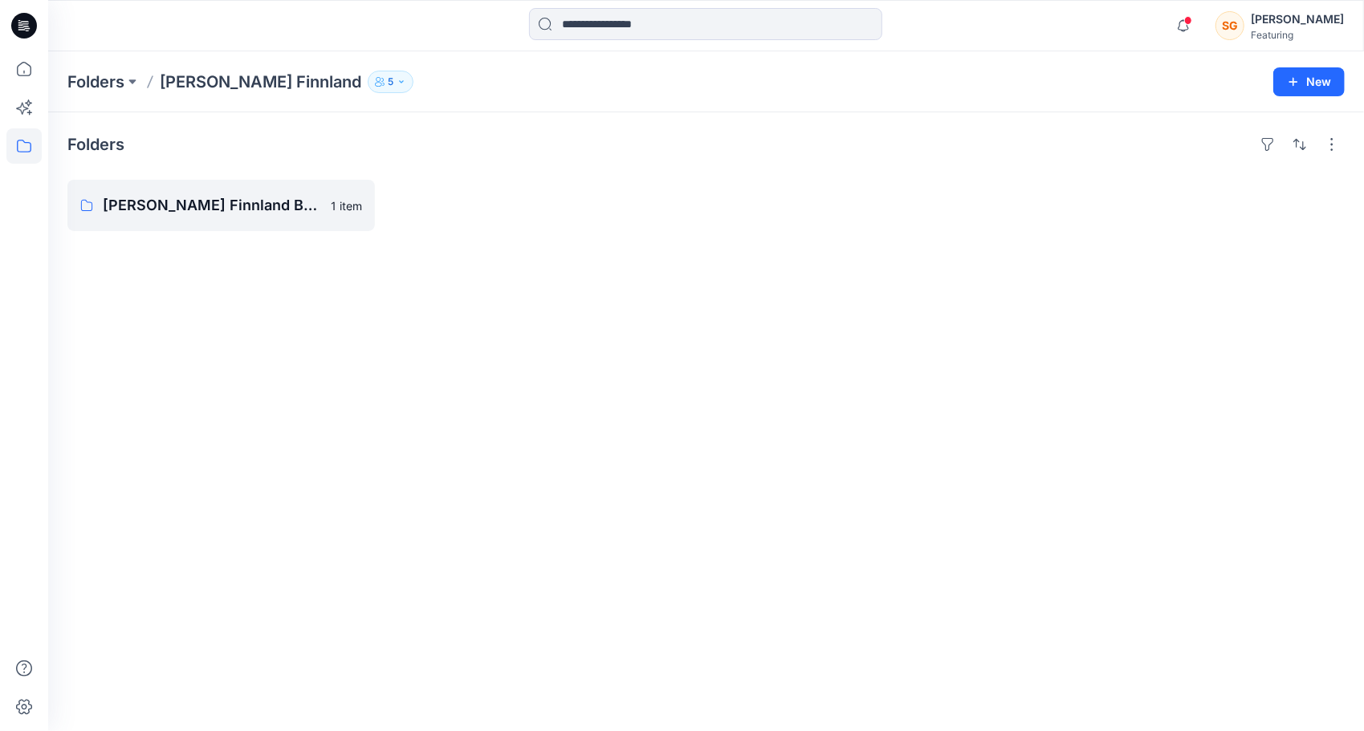
click at [397, 85] on icon "button" at bounding box center [402, 82] width 10 height 10
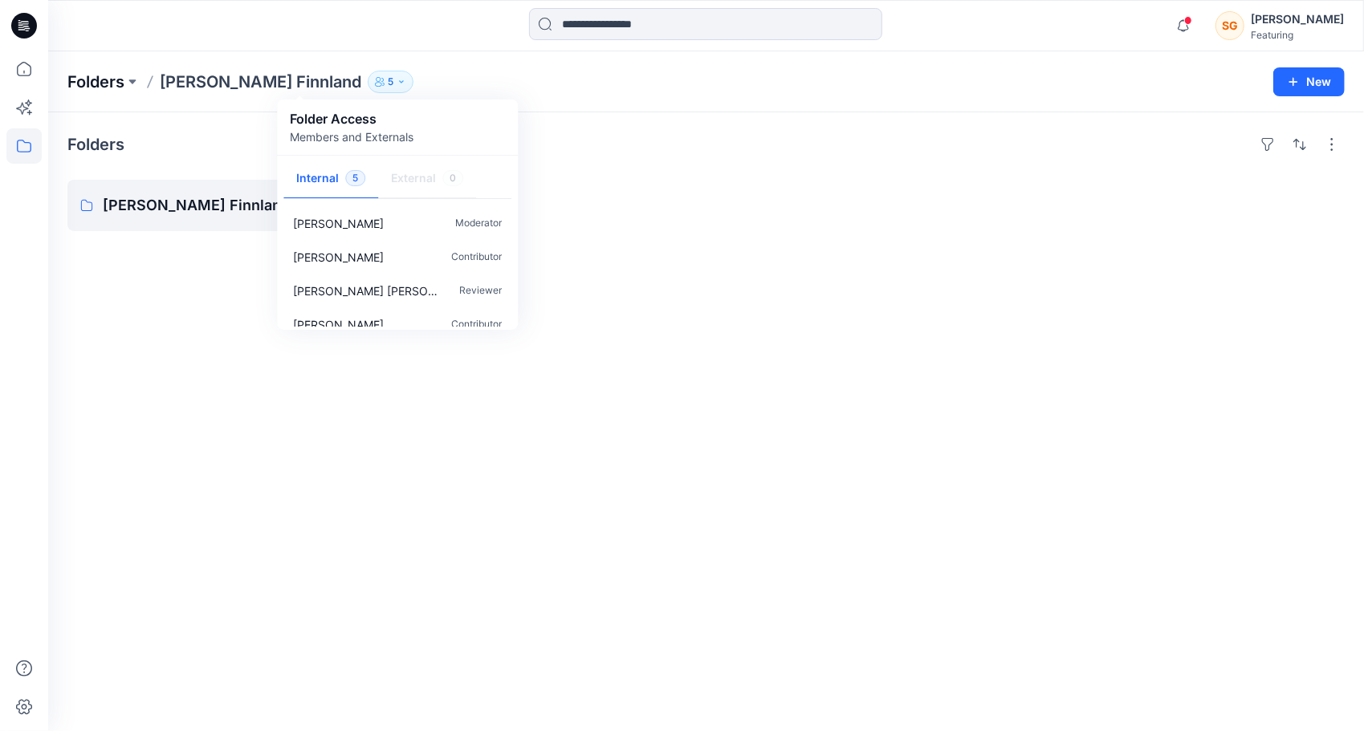
click at [100, 72] on p "Folders" at bounding box center [95, 82] width 57 height 22
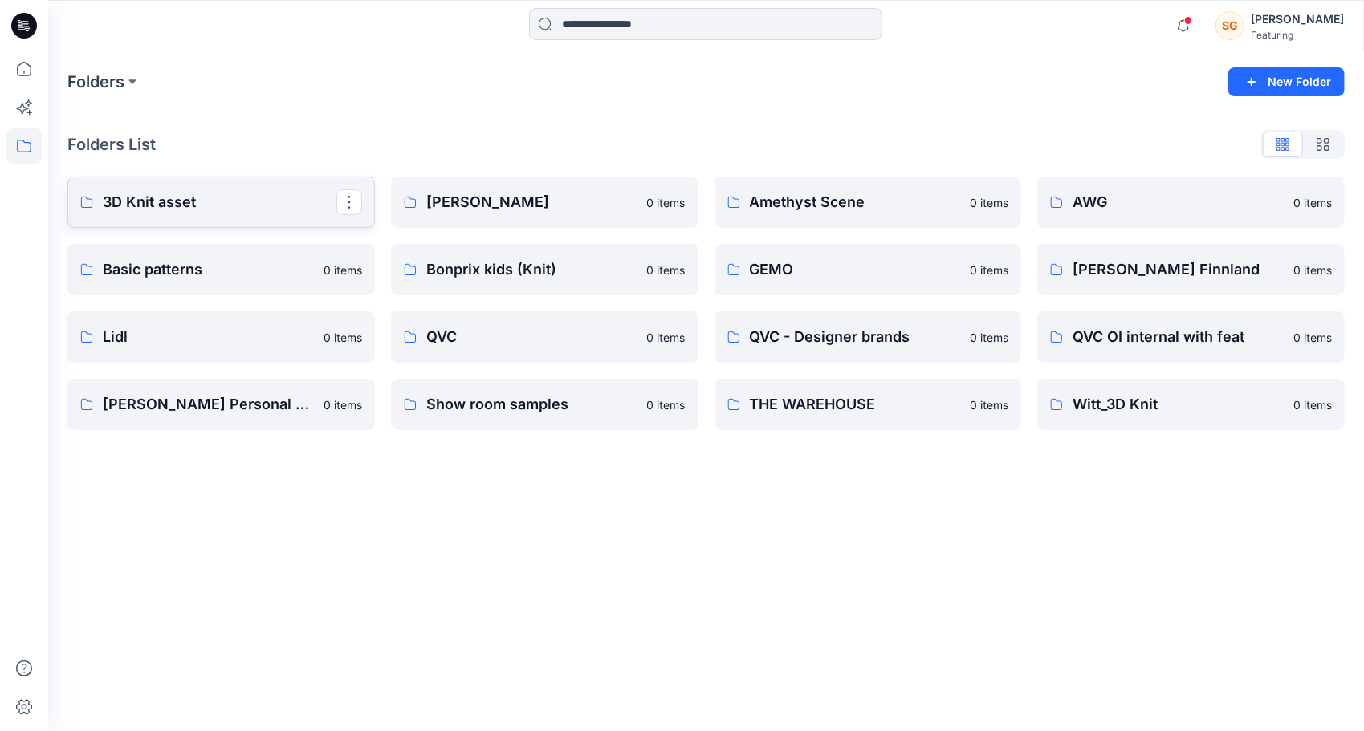
click at [191, 188] on link "3D Knit asset" at bounding box center [221, 202] width 308 height 51
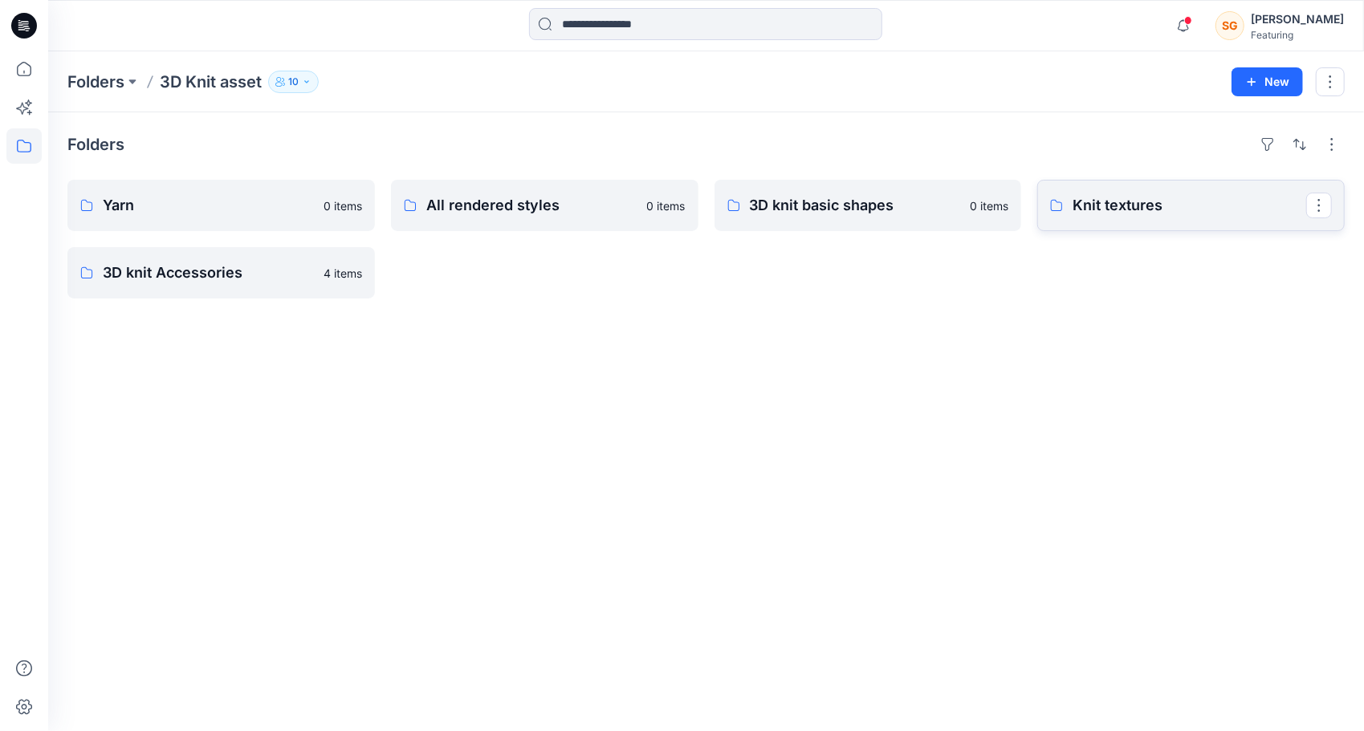
click at [1216, 215] on p "Knit textures" at bounding box center [1190, 205] width 234 height 22
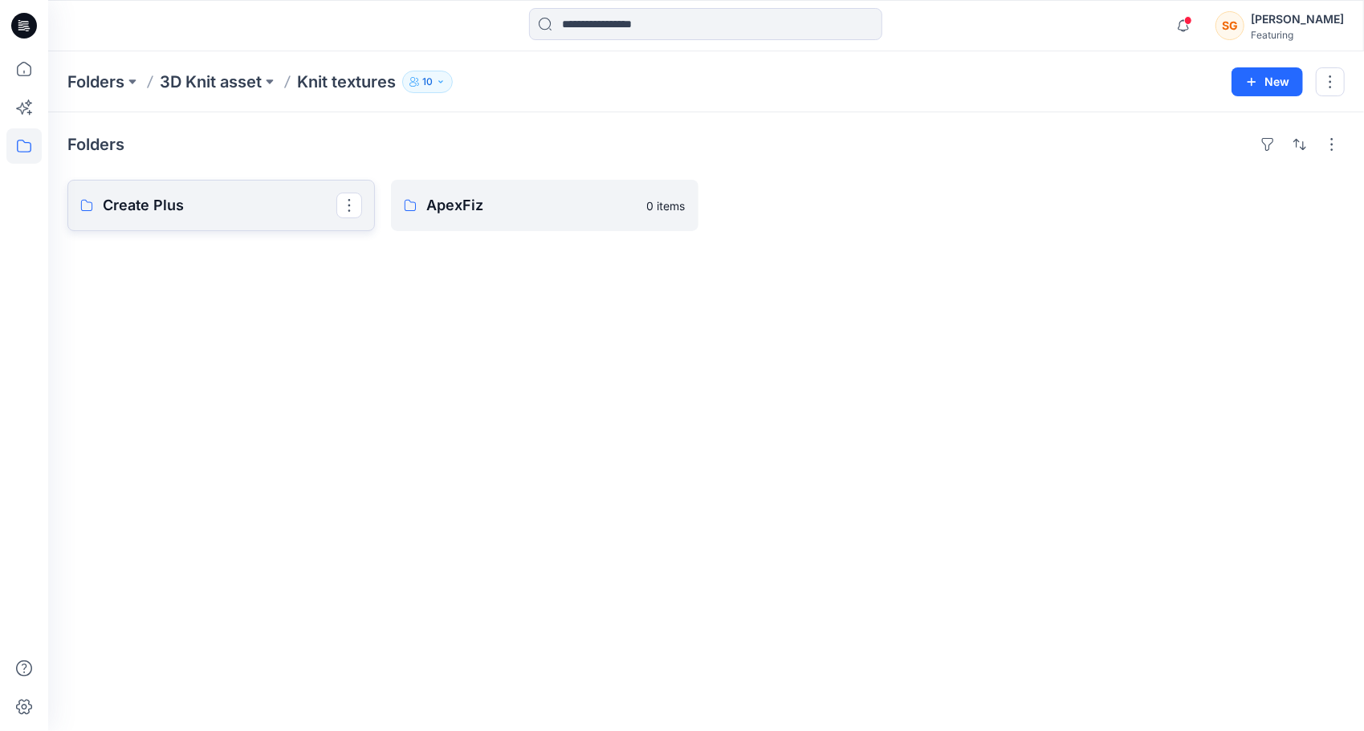
click at [177, 204] on p "Create Plus" at bounding box center [220, 205] width 234 height 22
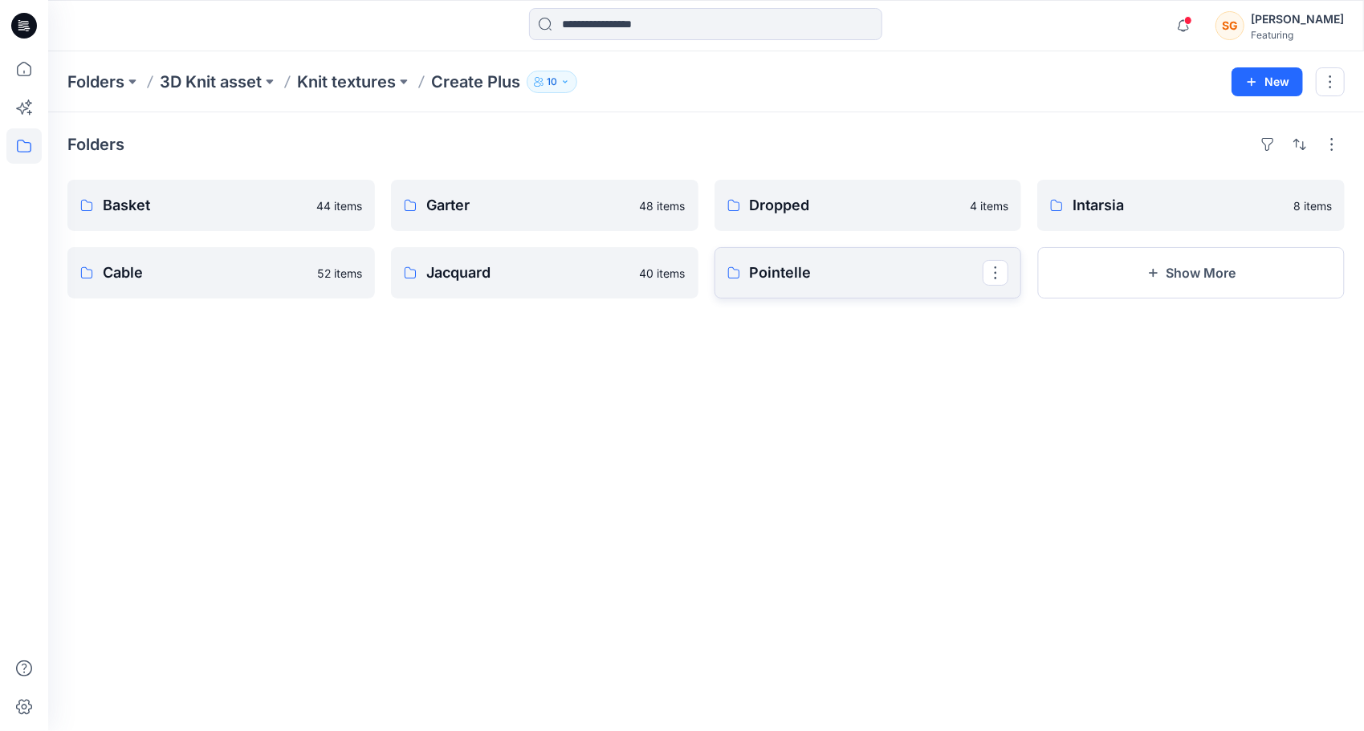
click at [865, 272] on p "Pointelle" at bounding box center [867, 273] width 234 height 22
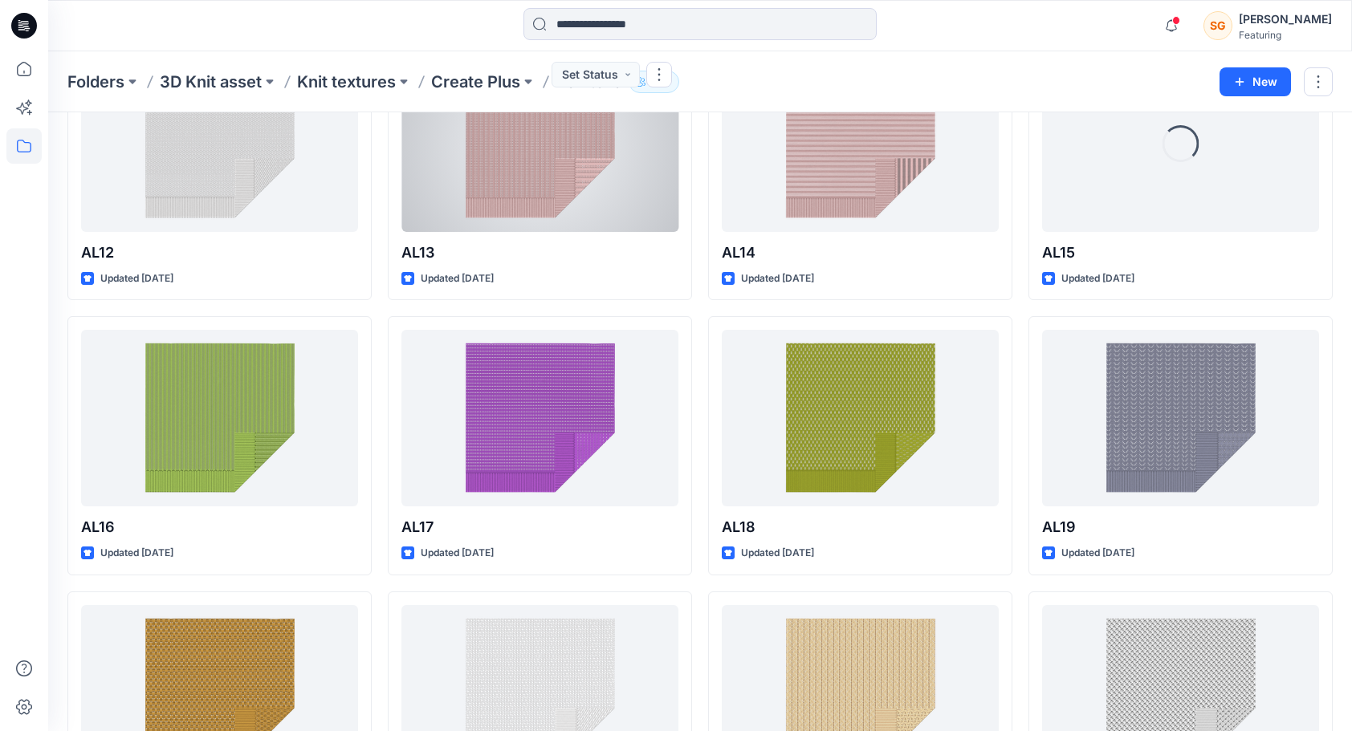
scroll to position [974, 0]
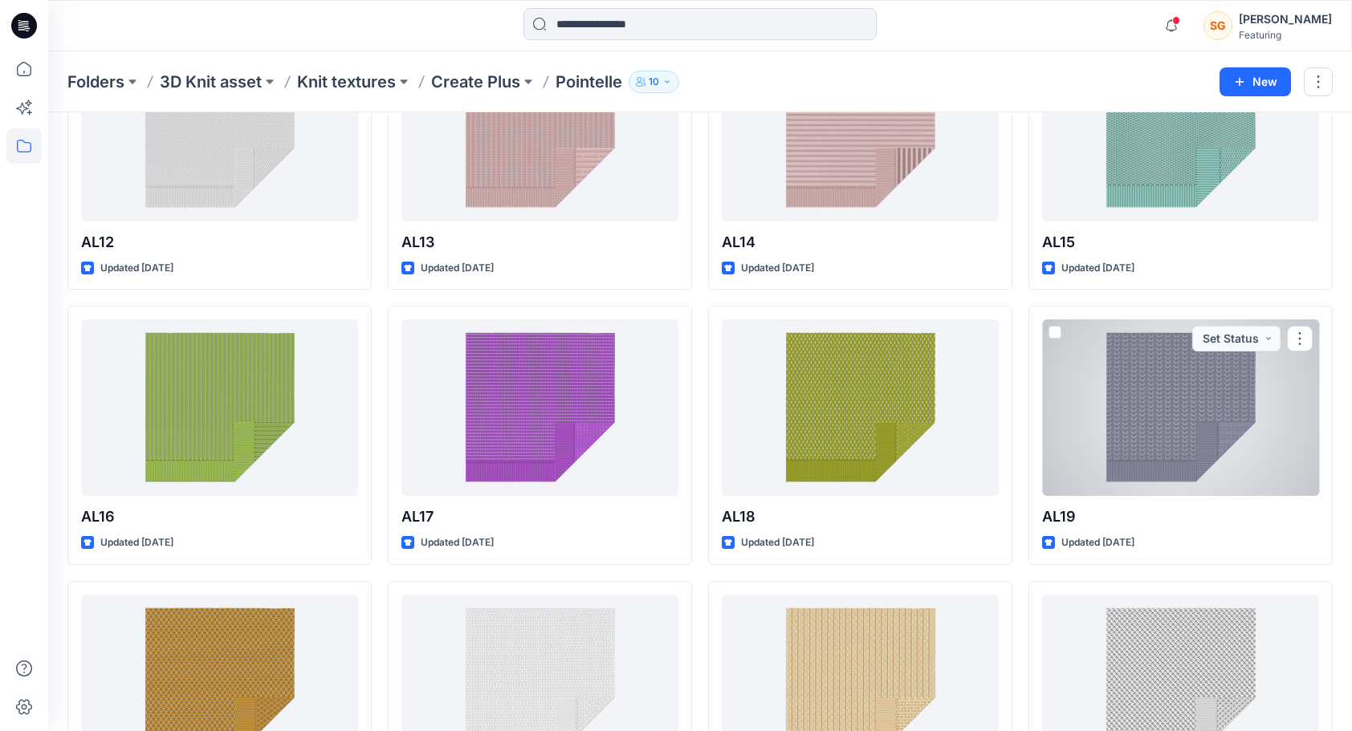
click at [1137, 437] on div at bounding box center [1180, 408] width 277 height 177
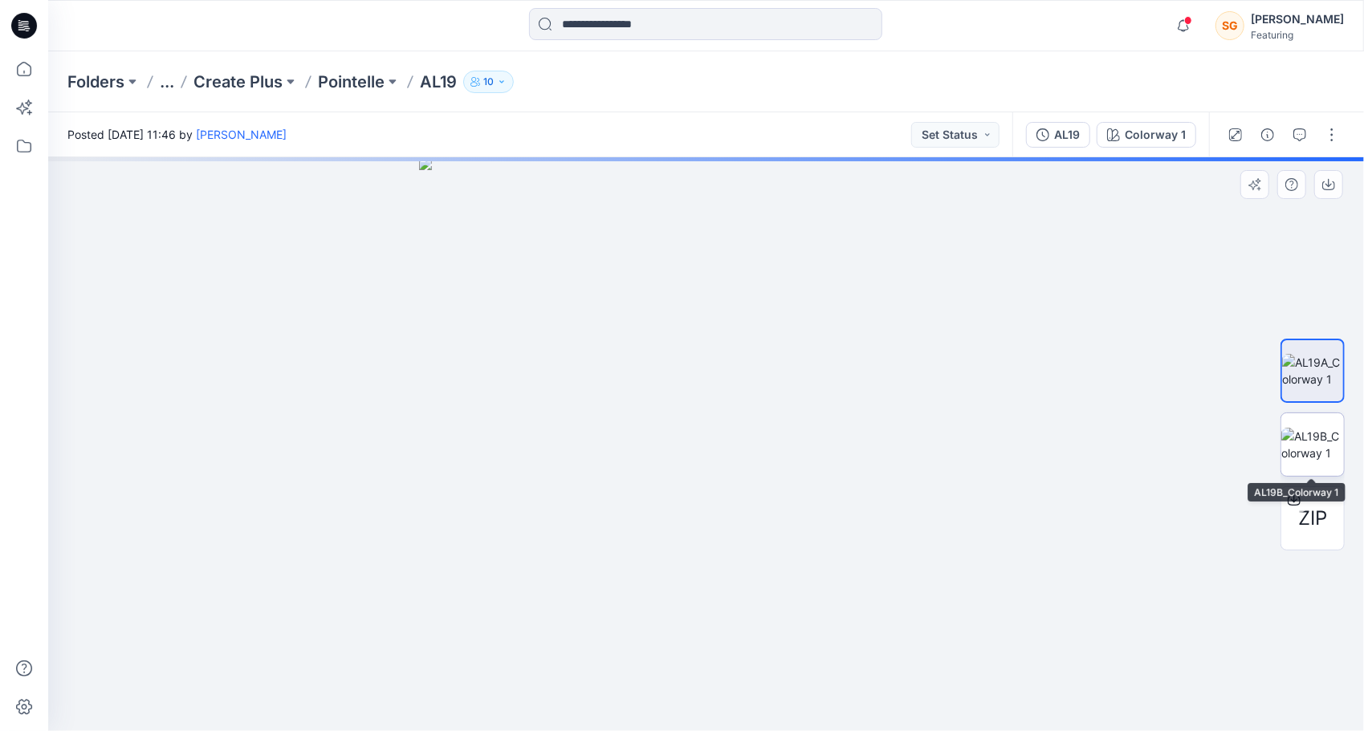
click at [1313, 452] on img at bounding box center [1312, 445] width 63 height 34
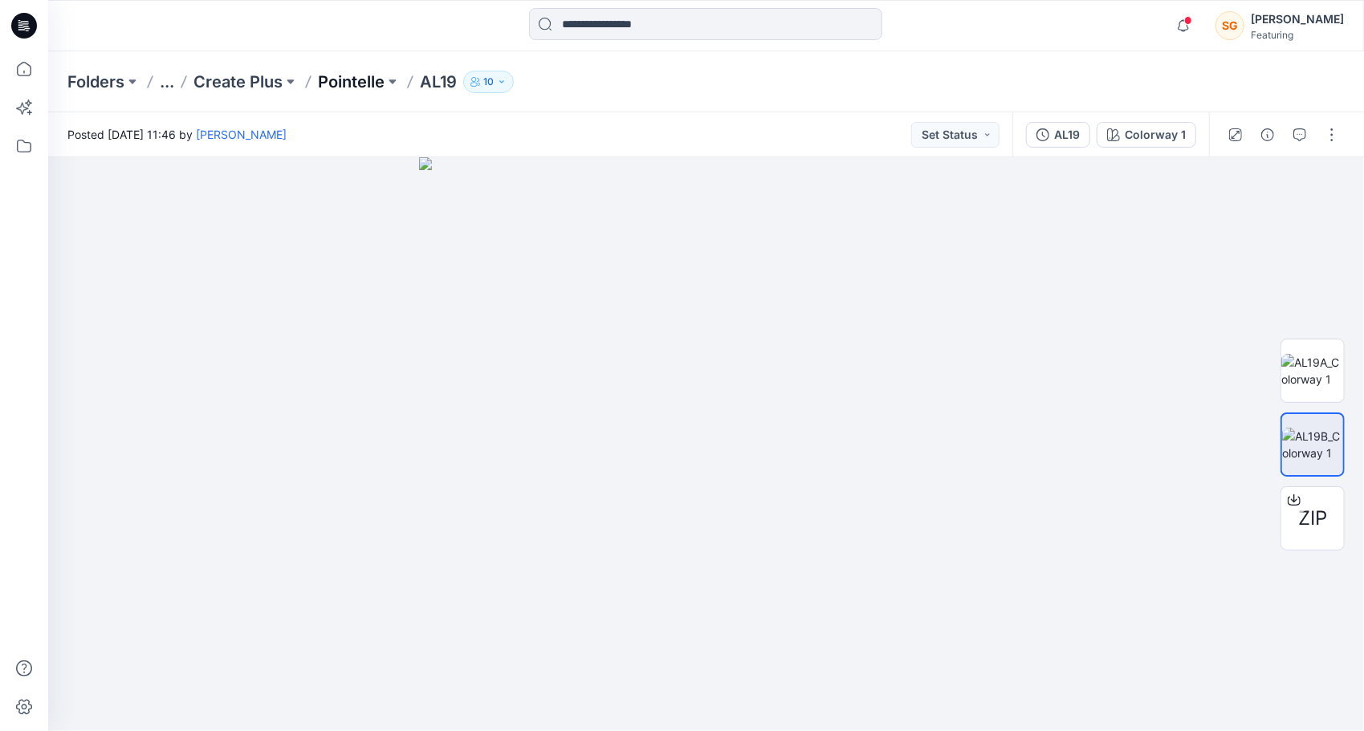
click at [344, 88] on p "Pointelle" at bounding box center [351, 82] width 67 height 22
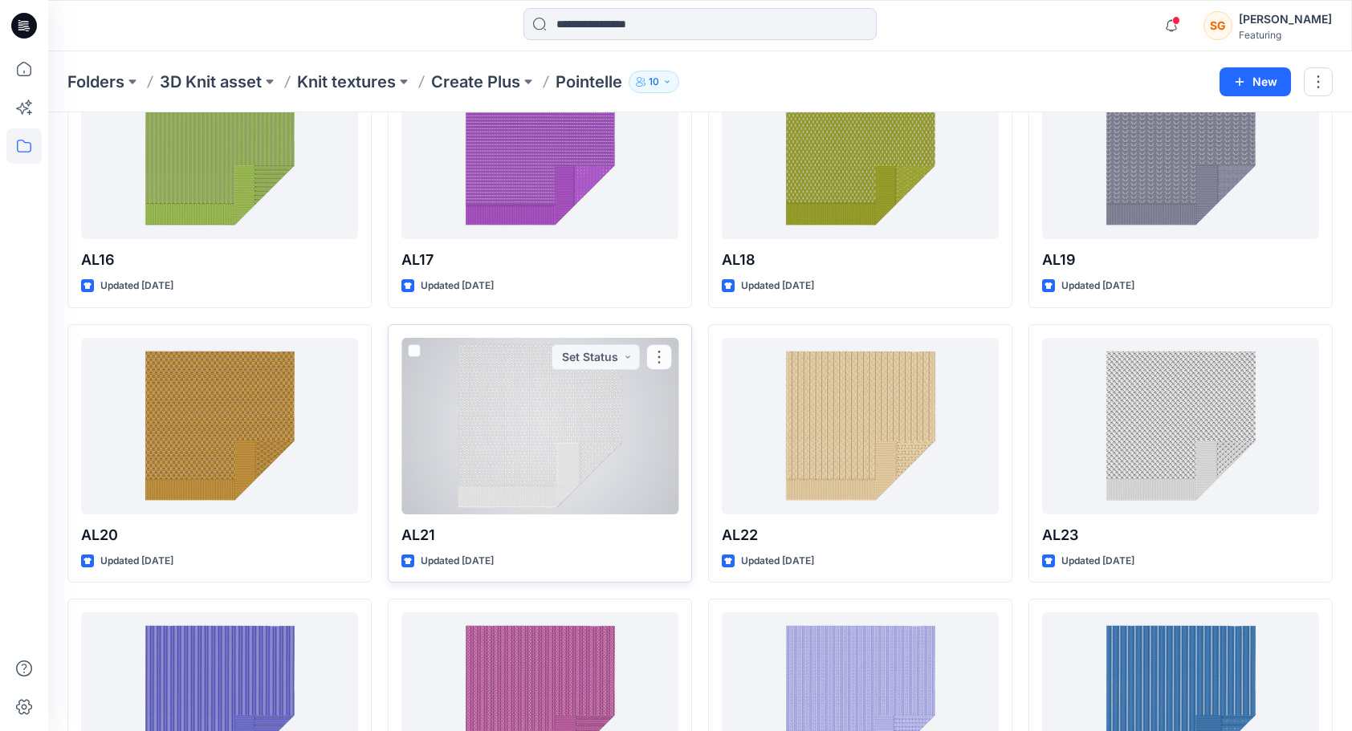
scroll to position [1236, 0]
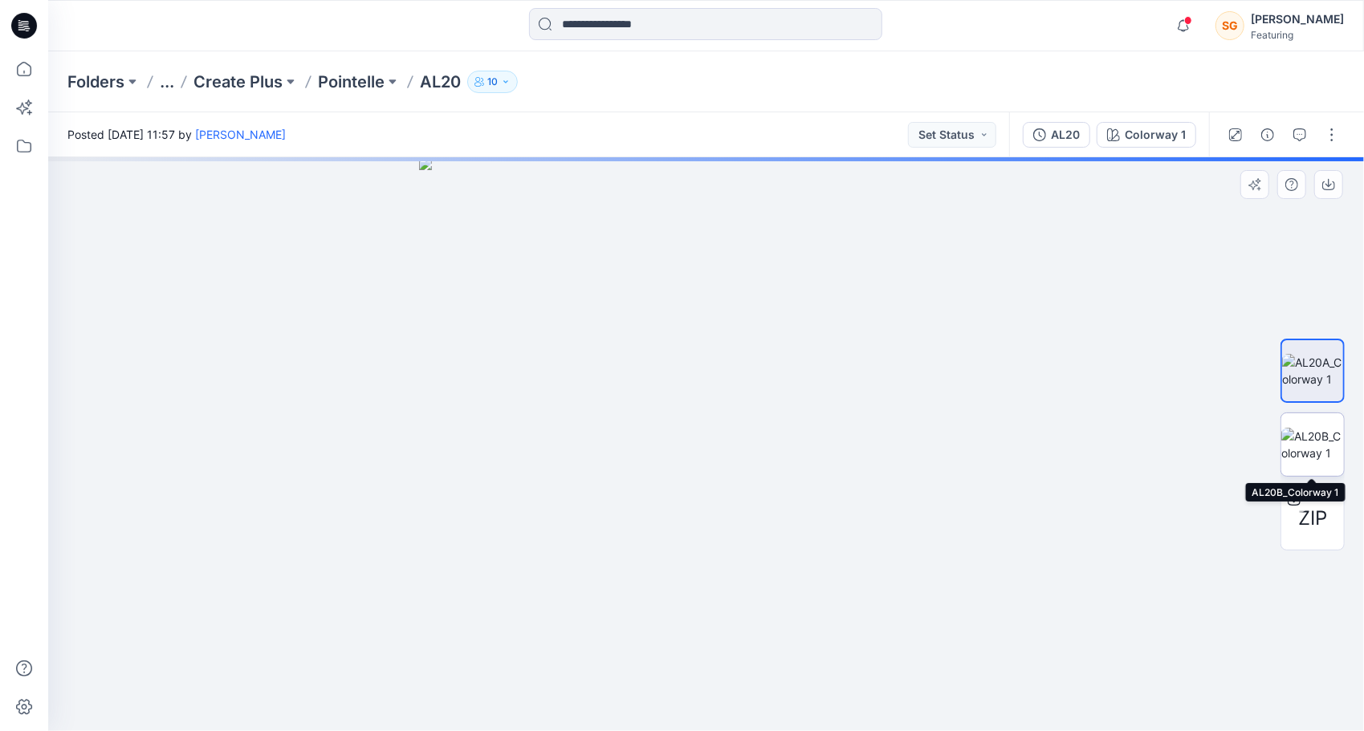
click at [1323, 438] on img at bounding box center [1312, 445] width 63 height 34
click at [1324, 443] on img at bounding box center [1312, 445] width 63 height 34
click at [1299, 435] on img at bounding box center [1312, 445] width 63 height 34
